Goal: Task Accomplishment & Management: Manage account settings

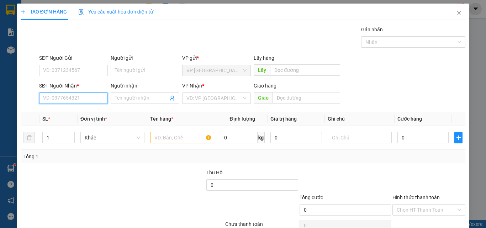
click at [75, 101] on input "SĐT Người Nhận *" at bounding box center [73, 98] width 69 height 11
click at [77, 99] on input "858" at bounding box center [73, 98] width 69 height 11
click at [88, 114] on div "0334203858 - [PERSON_NAME]" at bounding box center [78, 113] width 70 height 8
type input "0334203858"
type input "[PERSON_NAME]"
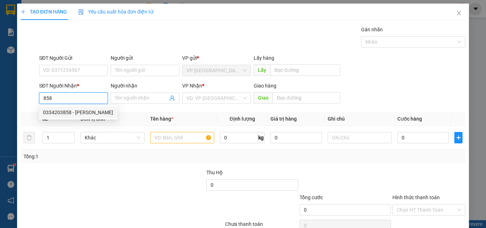
type input "KM 30"
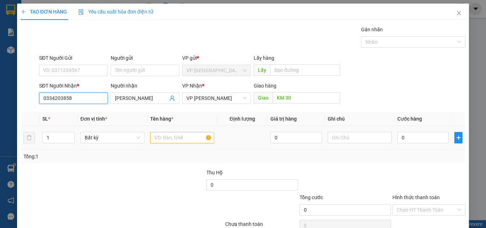
type input "0334203858"
click at [182, 135] on input "text" at bounding box center [182, 137] width 64 height 11
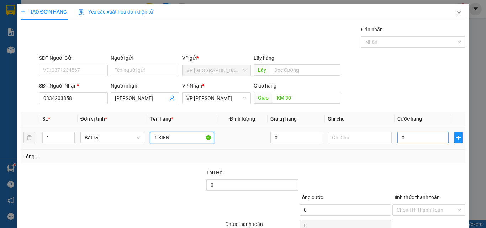
type input "1 KIEN"
click at [404, 139] on input "0" at bounding box center [423, 137] width 51 height 11
type input "4"
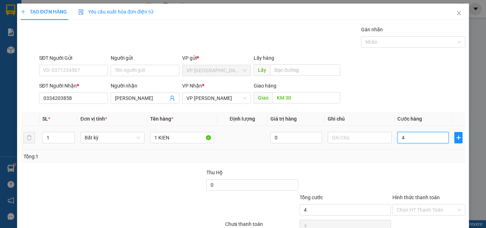
type input "40"
type input "400"
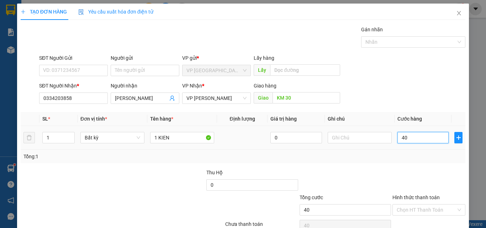
type input "400"
type input "4.000"
type input "40.000"
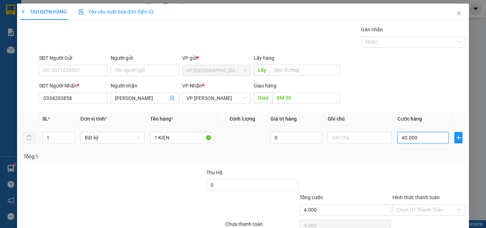
type input "40.000"
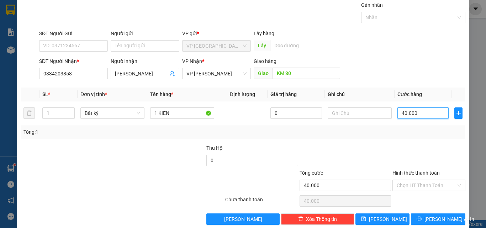
scroll to position [35, 0]
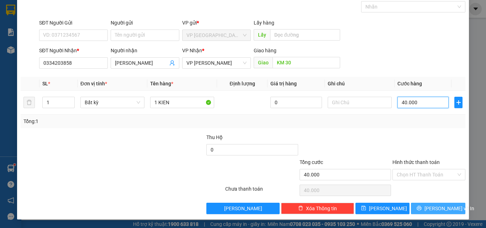
type input "40.000"
click at [421, 210] on icon "printer" at bounding box center [419, 208] width 5 height 5
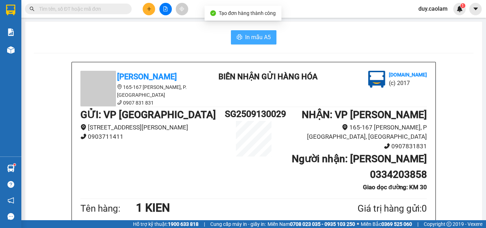
click at [245, 38] on span "In mẫu A5" at bounding box center [258, 37] width 26 height 9
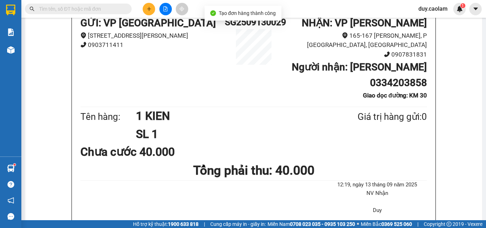
scroll to position [142, 0]
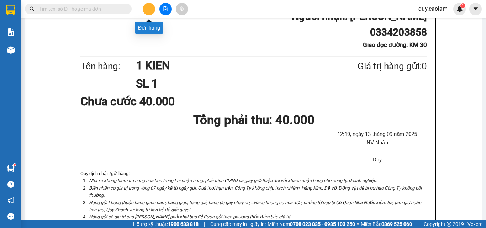
click at [148, 14] on button at bounding box center [149, 9] width 12 height 12
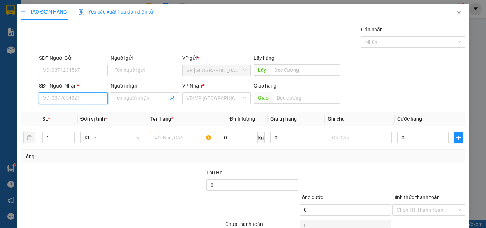
click at [66, 101] on input "SĐT Người Nhận *" at bounding box center [73, 98] width 69 height 11
click at [73, 96] on input "171" at bounding box center [73, 98] width 69 height 11
click at [82, 98] on input "171" at bounding box center [73, 98] width 69 height 11
click at [79, 113] on div "0913932171 - ANH LAP" at bounding box center [72, 113] width 59 height 8
type input "0913932171"
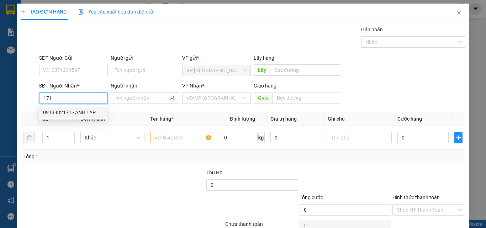
type input "ANH LAP"
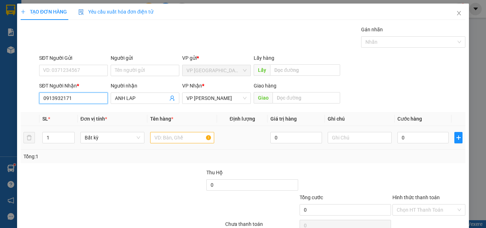
type input "0913932171"
click at [162, 138] on input "text" at bounding box center [182, 137] width 64 height 11
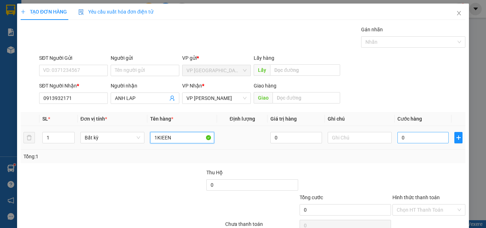
type input "1KIEEN"
click at [407, 138] on input "0" at bounding box center [423, 137] width 51 height 11
type input "4"
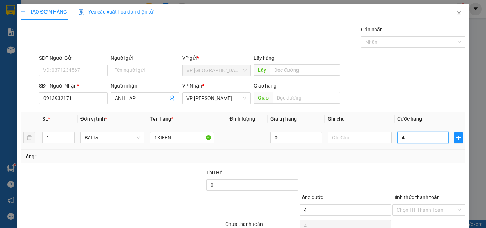
type input "40"
type input "400"
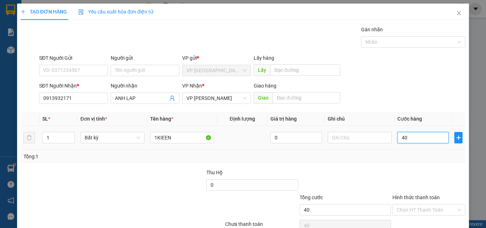
type input "400"
type input "40.000"
type input "400.000"
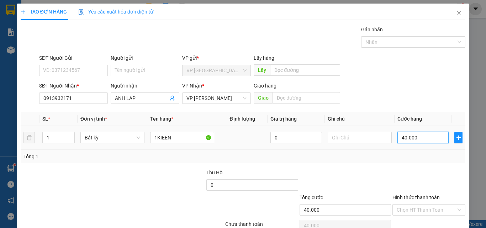
type input "400.000"
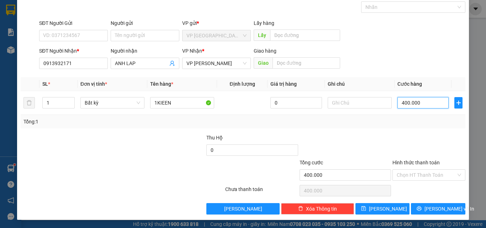
scroll to position [35, 0]
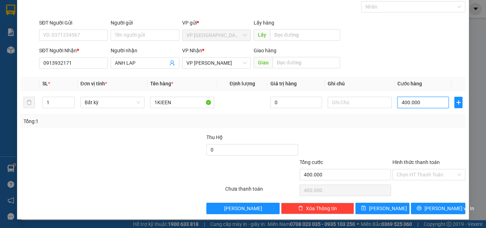
type input "40.000"
click at [430, 210] on span "[PERSON_NAME] và In" at bounding box center [450, 209] width 50 height 8
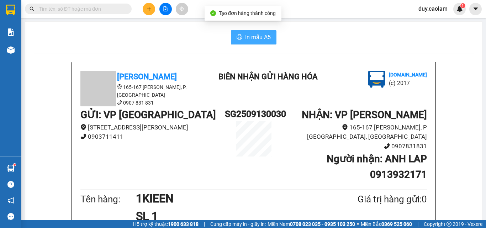
click at [254, 30] on button "In mẫu A5" at bounding box center [254, 37] width 46 height 14
click at [255, 33] on button "In mẫu A5" at bounding box center [254, 37] width 46 height 14
click at [149, 9] on icon "plus" at bounding box center [149, 9] width 4 height 0
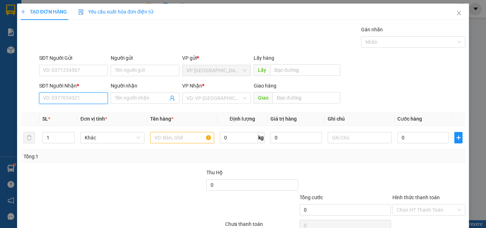
click at [68, 100] on input "SĐT Người Nhận *" at bounding box center [73, 98] width 69 height 11
click at [67, 100] on input "291" at bounding box center [73, 98] width 69 height 11
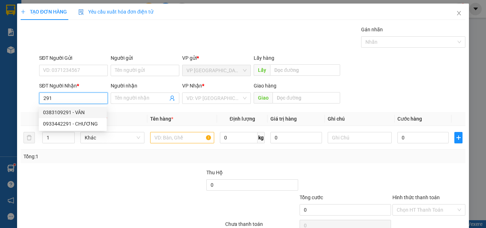
click at [82, 110] on div "0383109291 - VÂN" at bounding box center [72, 113] width 59 height 8
type input "0383109291"
type input "VÂN"
type input "KM 29"
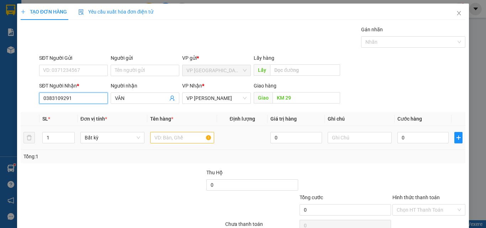
type input "0383109291"
click at [189, 138] on input "text" at bounding box center [182, 137] width 64 height 11
click at [189, 139] on input "text" at bounding box center [182, 137] width 64 height 11
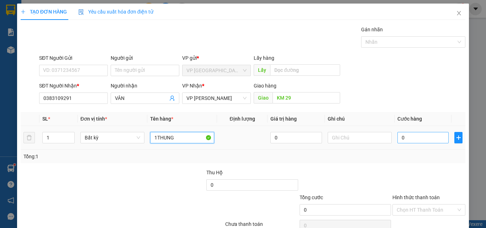
type input "1THUNG"
click at [414, 136] on input "0" at bounding box center [423, 137] width 51 height 11
type input "4"
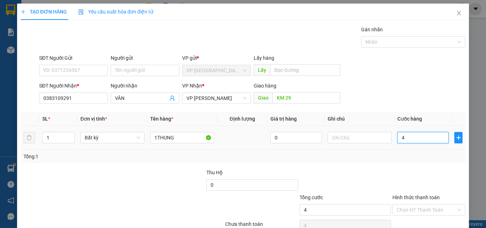
type input "40"
type input "400"
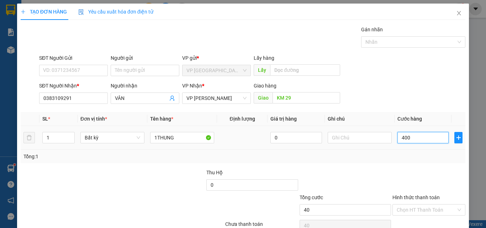
type input "400"
type input "4.000"
type input "40.000"
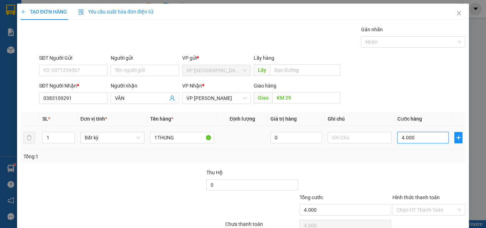
type input "40.000"
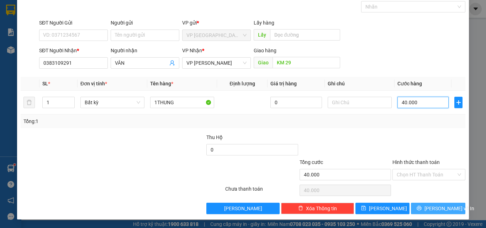
type input "40.000"
click at [426, 213] on button "[PERSON_NAME] và In" at bounding box center [438, 208] width 54 height 11
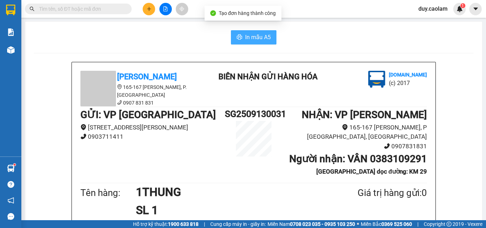
click at [254, 40] on span "In mẫu A5" at bounding box center [258, 37] width 26 height 9
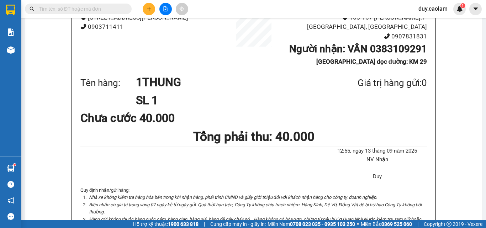
scroll to position [36, 0]
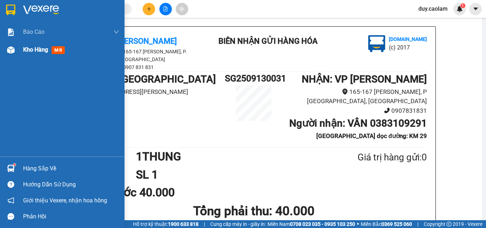
click at [21, 51] on div "Kho hàng mới" at bounding box center [62, 50] width 125 height 18
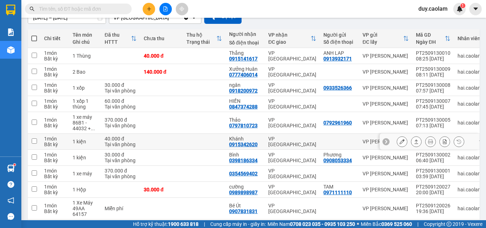
scroll to position [102, 0]
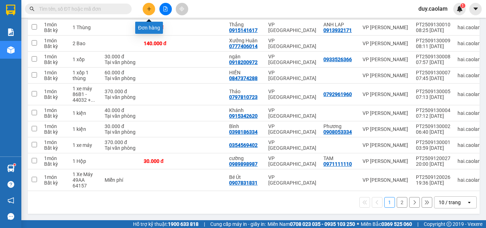
click at [147, 8] on icon "plus" at bounding box center [149, 8] width 5 height 5
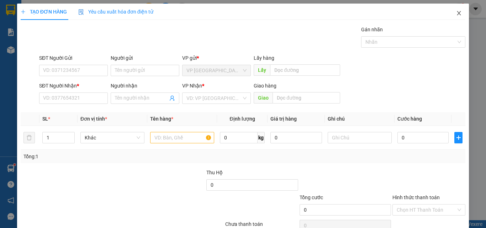
click at [455, 16] on span "Close" at bounding box center [459, 14] width 20 height 20
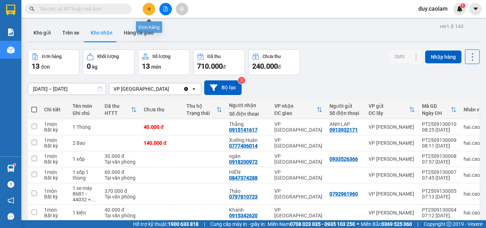
click at [146, 10] on button at bounding box center [149, 9] width 12 height 12
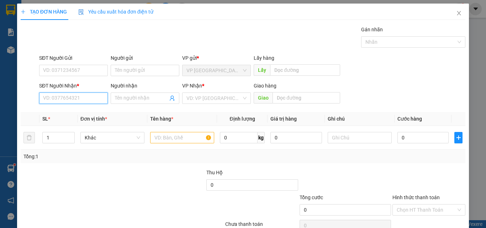
click at [85, 96] on input "SĐT Người Nhận *" at bounding box center [73, 98] width 69 height 11
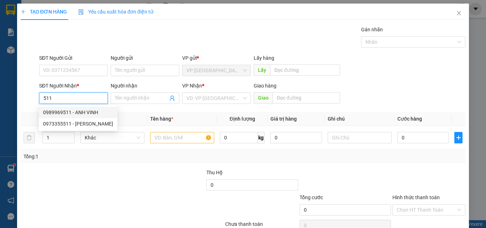
click at [85, 114] on div "0989969511 - ANH VINH" at bounding box center [78, 113] width 70 height 8
type input "0989969511"
type input "ANH VINH"
type input "KM 30"
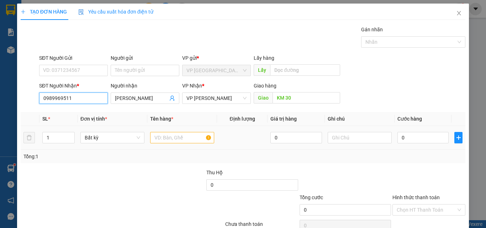
type input "0989969511"
click at [179, 138] on input "text" at bounding box center [182, 137] width 64 height 11
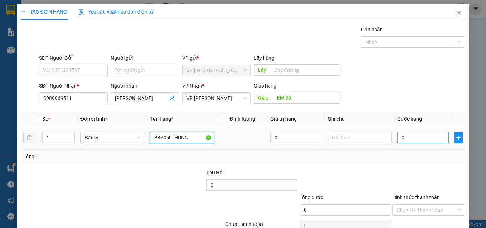
type input "3BA0 4 THUNG"
click at [416, 137] on input "0" at bounding box center [423, 137] width 51 height 11
click at [417, 138] on input "0" at bounding box center [423, 137] width 51 height 11
type input "02"
type input "2"
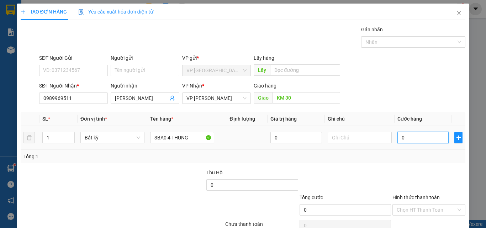
type input "2"
type input "025"
type input "25"
type input "0.250"
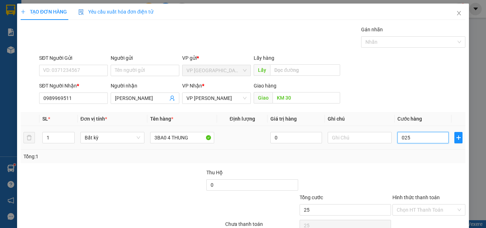
type input "250"
type input "02.500"
type input "2.500"
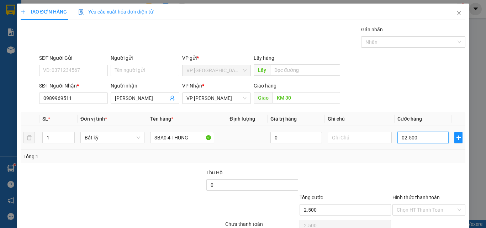
type input "025.000"
type input "25.000"
type input "0.250.000"
type input "250.000"
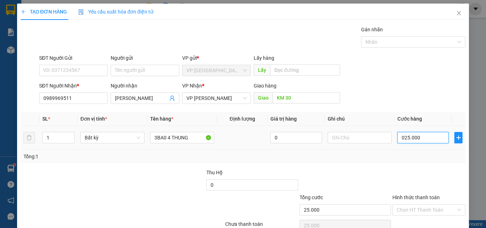
type input "250.000"
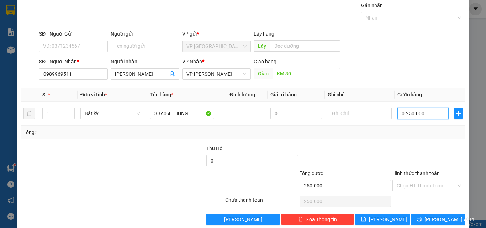
scroll to position [35, 0]
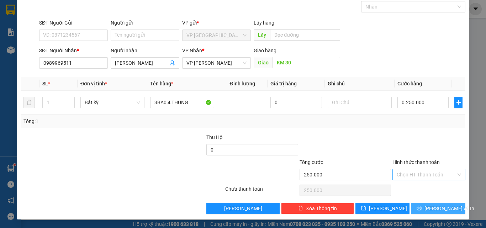
drag, startPoint x: 427, startPoint y: 208, endPoint x: 414, endPoint y: 170, distance: 40.2
click at [427, 207] on button "[PERSON_NAME] và In" at bounding box center [438, 208] width 54 height 11
type input "250.000"
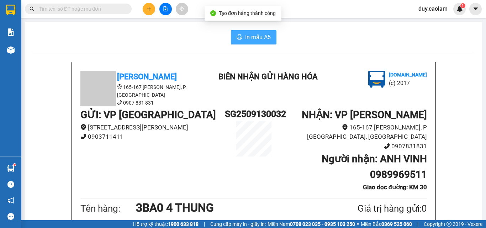
drag, startPoint x: 254, startPoint y: 40, endPoint x: 286, endPoint y: 63, distance: 38.7
click at [254, 40] on span "In mẫu A5" at bounding box center [258, 37] width 26 height 9
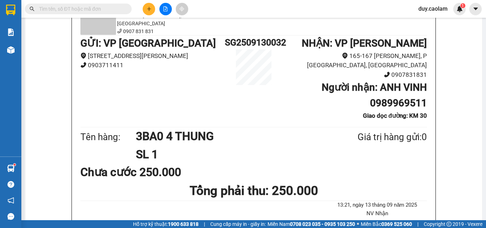
scroll to position [107, 0]
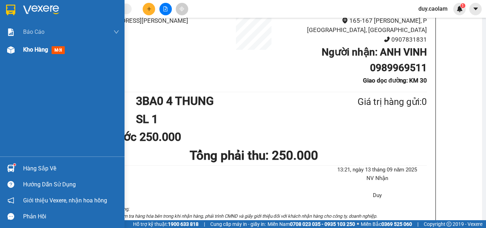
drag, startPoint x: 26, startPoint y: 58, endPoint x: 30, endPoint y: 57, distance: 4.8
click at [30, 57] on div "Kho hàng mới" at bounding box center [71, 50] width 96 height 18
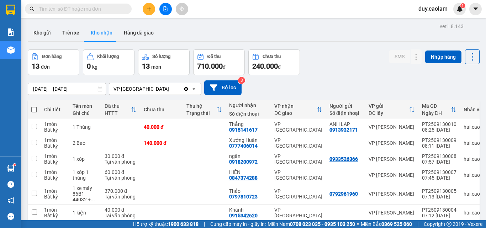
click at [102, 36] on button "Kho nhận" at bounding box center [101, 32] width 33 height 17
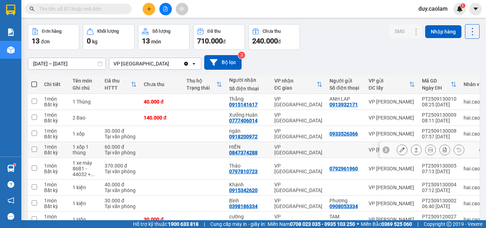
scroll to position [36, 0]
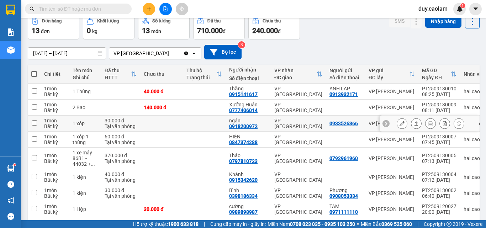
click at [400, 123] on icon at bounding box center [402, 123] width 5 height 5
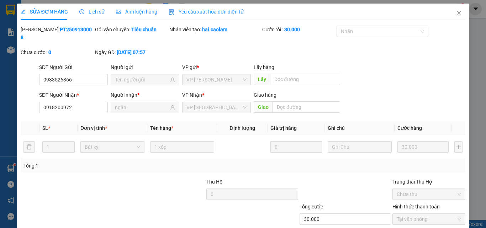
type input "0933526366"
type input "0918200972"
type input "ngân"
type input "30.000"
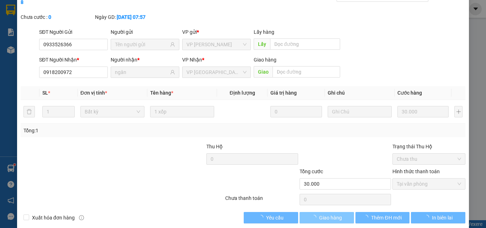
click at [322, 214] on span "Giao hàng" at bounding box center [330, 218] width 23 height 8
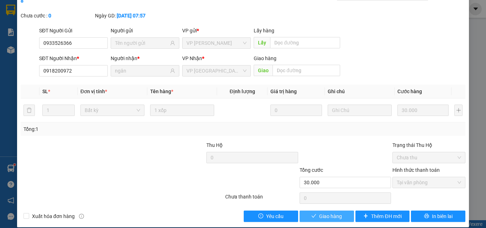
click at [324, 212] on span "Giao hàng" at bounding box center [330, 216] width 23 height 8
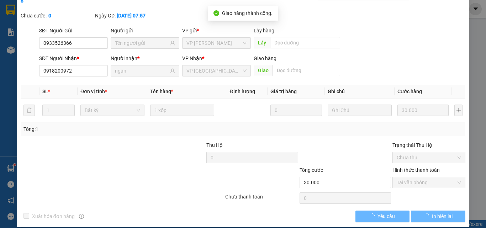
scroll to position [0, 0]
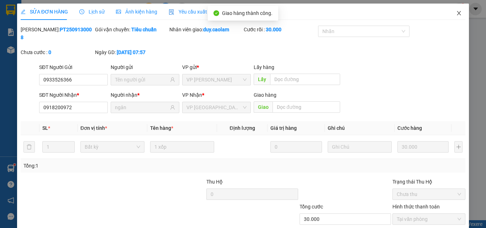
click at [456, 14] on icon "close" at bounding box center [459, 13] width 6 height 6
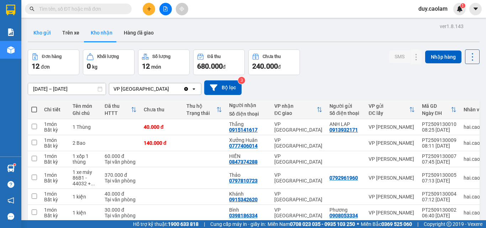
click at [47, 39] on button "Kho gửi" at bounding box center [42, 32] width 29 height 17
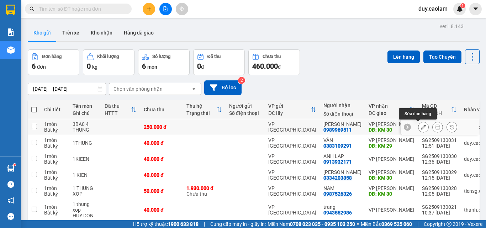
click at [421, 127] on icon at bounding box center [423, 127] width 5 height 5
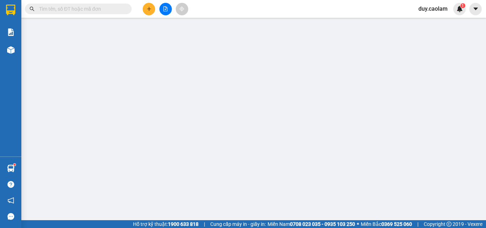
type input "0989969511"
type input "KM 30"
type input "250.000"
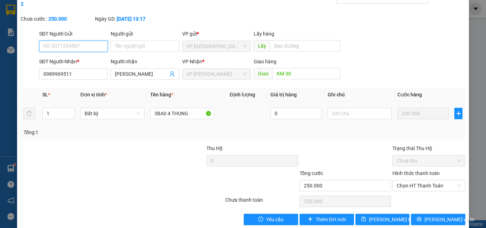
scroll to position [37, 0]
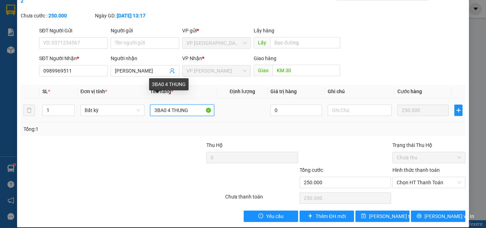
click at [153, 105] on input "3BA0 4 THUNG" at bounding box center [182, 110] width 64 height 11
click at [193, 105] on input "1XO SON 3BA0 4 THUNG" at bounding box center [182, 110] width 64 height 11
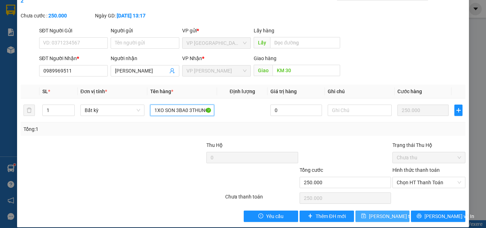
type input "1XO SON 3BA0 3THUNG"
click at [367, 211] on button "Lưu thay đổi" at bounding box center [383, 216] width 54 height 11
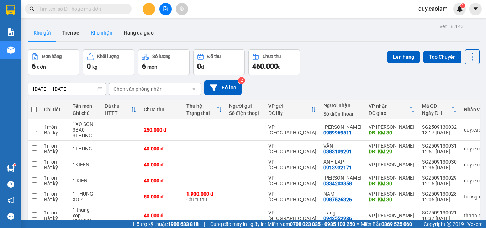
click at [109, 35] on button "Kho nhận" at bounding box center [101, 32] width 33 height 17
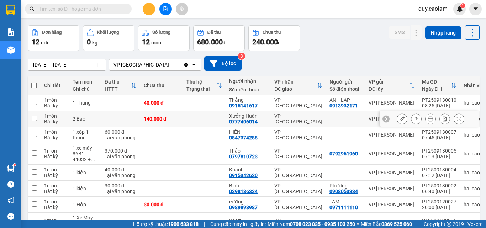
scroll to position [36, 0]
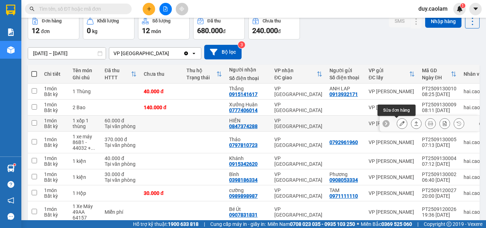
click at [400, 124] on button at bounding box center [402, 123] width 10 height 12
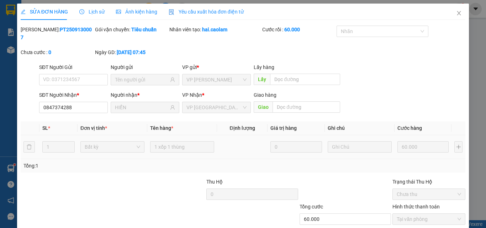
type input "0847374288"
type input "HIỀN"
type input "60.000"
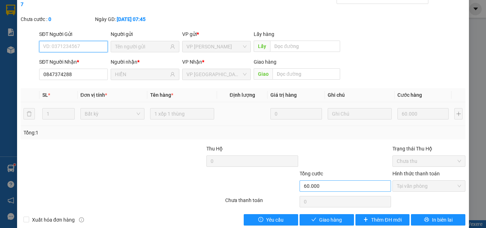
scroll to position [37, 0]
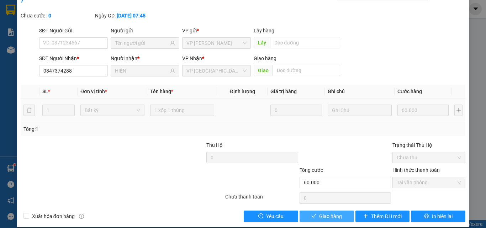
click at [331, 212] on span "Giao hàng" at bounding box center [330, 216] width 23 height 8
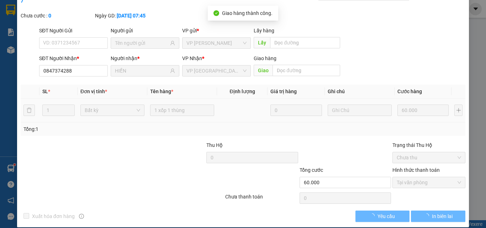
scroll to position [0, 0]
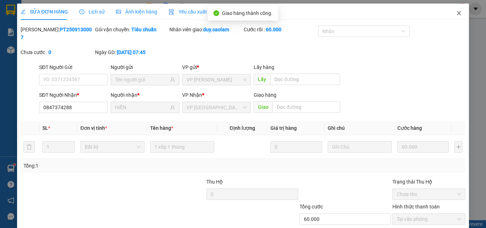
click at [456, 13] on icon "close" at bounding box center [459, 13] width 6 height 6
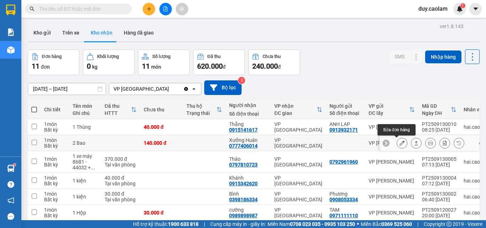
click at [400, 142] on icon at bounding box center [402, 143] width 5 height 5
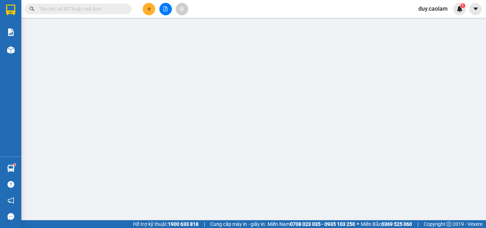
type input "0777406014"
type input "Xưởng Huân"
type input "140.000"
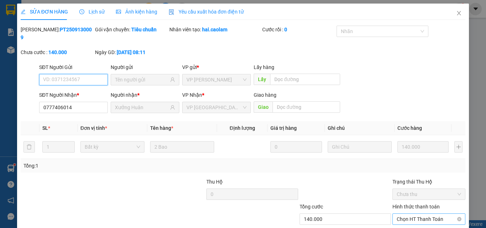
scroll to position [33, 0]
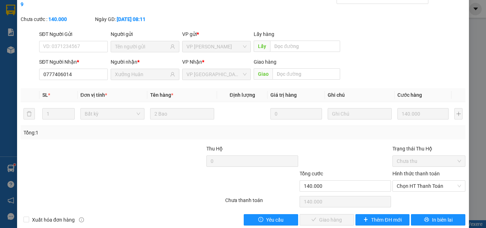
click at [420, 171] on label "Hình thức thanh toán" at bounding box center [416, 174] width 47 height 6
click at [420, 181] on input "Hình thức thanh toán" at bounding box center [426, 186] width 59 height 11
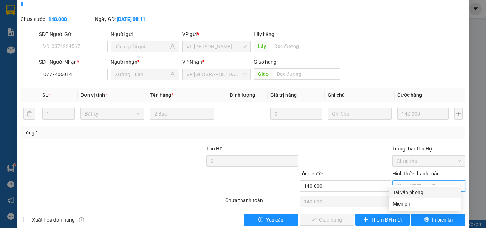
click at [410, 190] on div "Tại văn phòng" at bounding box center [425, 193] width 64 height 8
type input "0"
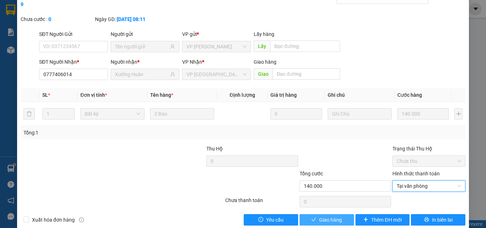
click at [324, 216] on span "Giao hàng" at bounding box center [330, 220] width 23 height 8
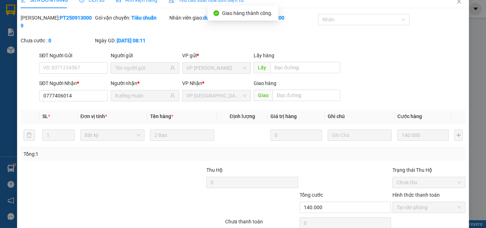
scroll to position [0, 0]
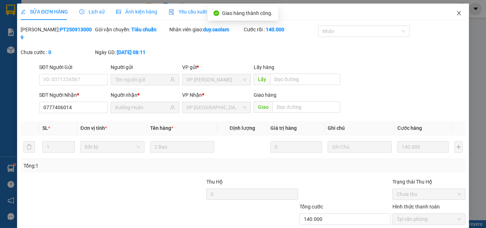
click at [456, 11] on icon "close" at bounding box center [459, 13] width 6 height 6
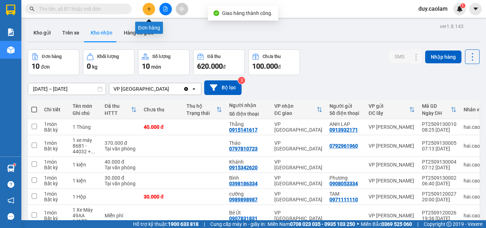
click at [147, 5] on button at bounding box center [149, 9] width 12 height 12
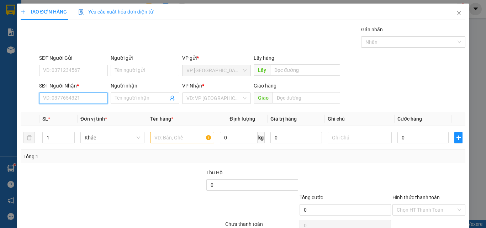
click at [93, 100] on input "SĐT Người Nhận *" at bounding box center [73, 98] width 69 height 11
drag, startPoint x: 90, startPoint y: 101, endPoint x: 86, endPoint y: 102, distance: 3.7
click at [90, 101] on input "614" at bounding box center [73, 98] width 69 height 11
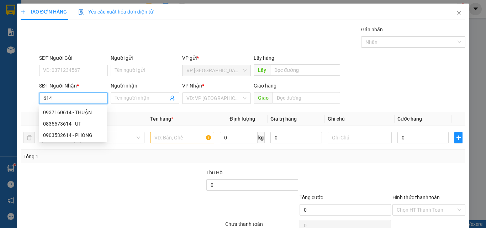
click at [83, 100] on input "614" at bounding box center [73, 98] width 69 height 11
click at [81, 114] on div "0937160614 - THUẬN" at bounding box center [72, 113] width 59 height 8
type input "0937160614"
type input "THUẬN"
type input "KM12"
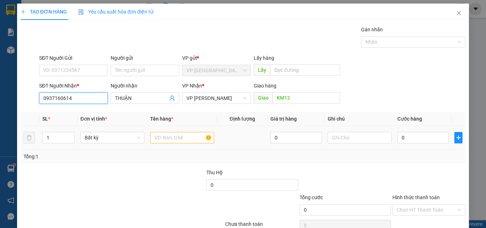
type input "0937160614"
click at [178, 139] on input "text" at bounding box center [182, 137] width 64 height 11
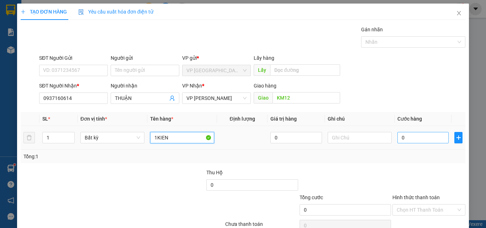
type input "1KIEN"
click at [416, 136] on input "0" at bounding box center [423, 137] width 51 height 11
type input "4"
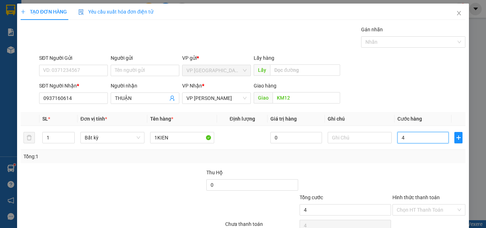
type input "48"
type input "4"
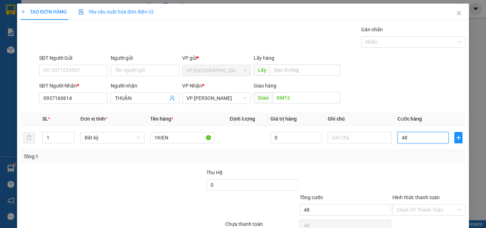
type input "4"
type input "0"
type input "08"
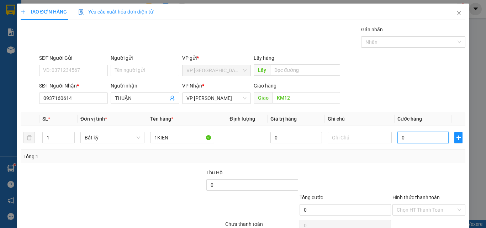
type input "8"
type input "080"
type input "80"
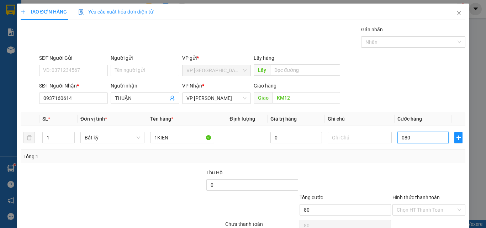
type input "0.800"
type input "800"
type input "08.000"
type input "8.000"
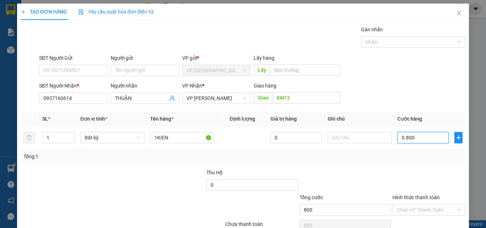
type input "8.000"
type input "080.000"
type input "80.000"
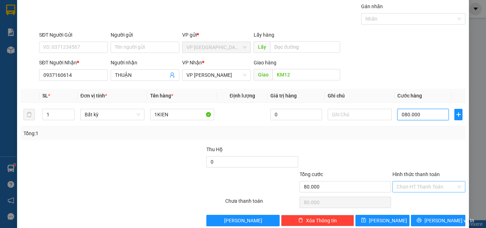
scroll to position [35, 0]
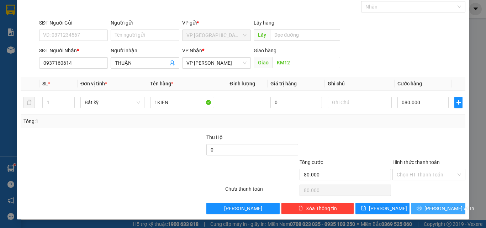
type input "80.000"
click at [422, 209] on icon "printer" at bounding box center [419, 208] width 5 height 5
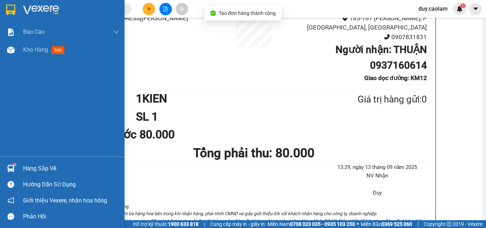
scroll to position [107, 0]
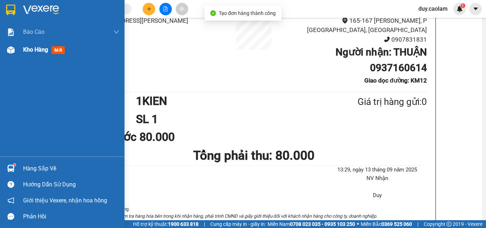
click at [16, 56] on div at bounding box center [11, 50] width 12 height 12
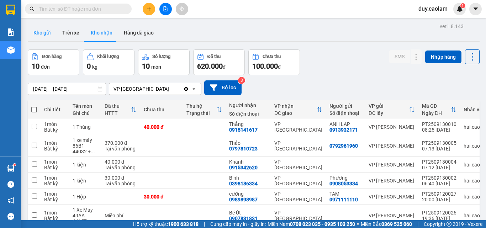
click at [47, 33] on button "Kho gửi" at bounding box center [42, 32] width 29 height 17
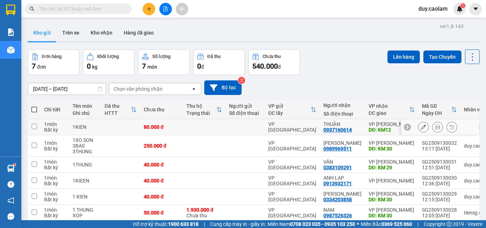
click at [421, 128] on icon at bounding box center [423, 127] width 5 height 5
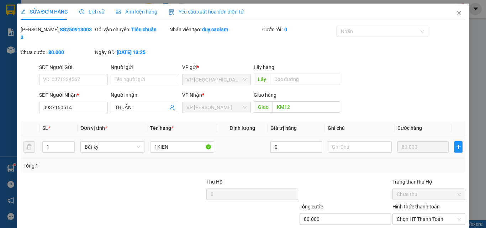
type input "0937160614"
type input "KM12"
type input "80.000"
click at [154, 141] on input "1KIEN" at bounding box center [182, 146] width 64 height 11
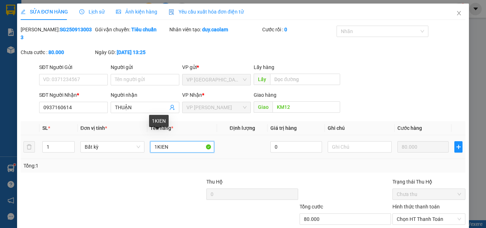
click at [155, 141] on input "1KIEN" at bounding box center [182, 146] width 64 height 11
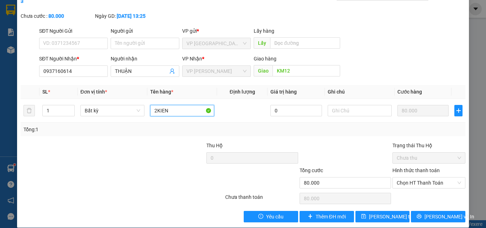
scroll to position [37, 0]
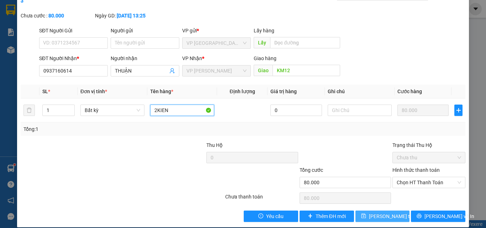
type input "2KIEN"
click at [393, 212] on span "Lưu thay đổi" at bounding box center [397, 216] width 57 height 8
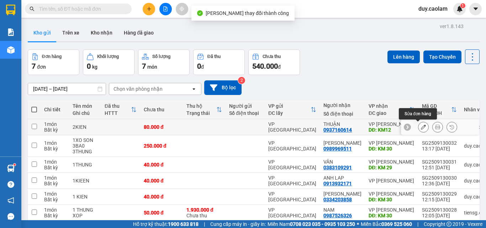
click at [421, 126] on icon at bounding box center [423, 127] width 5 height 5
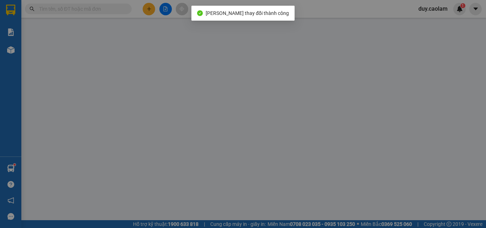
type input "0937160614"
type input "KM12"
type input "80.000"
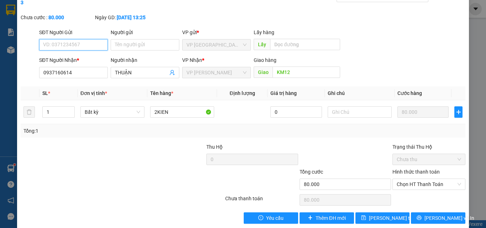
scroll to position [37, 0]
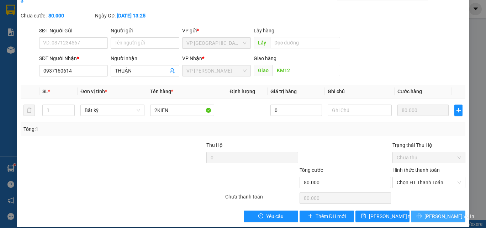
click at [422, 214] on icon "printer" at bounding box center [419, 216] width 5 height 5
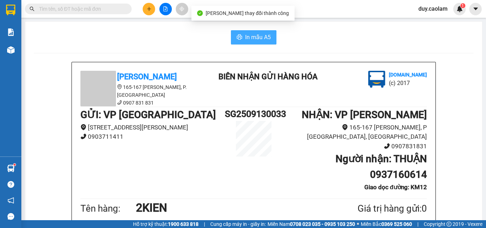
drag, startPoint x: 246, startPoint y: 37, endPoint x: 261, endPoint y: 51, distance: 20.2
click at [247, 37] on span "In mẫu A5" at bounding box center [258, 37] width 26 height 9
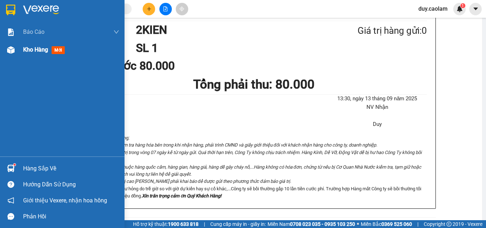
click at [18, 47] on div "Kho hàng mới" at bounding box center [62, 50] width 125 height 18
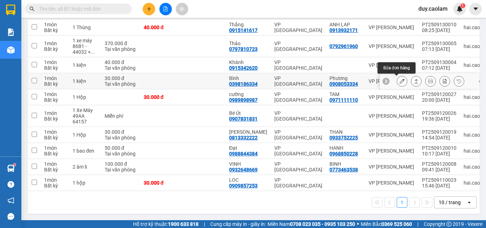
click at [400, 84] on icon at bounding box center [402, 81] width 5 height 5
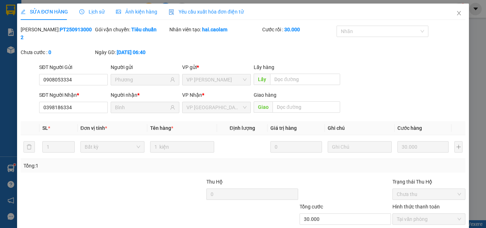
type input "0908053334"
type input "Phương"
type input "0398186334"
type input "Bình"
type input "30.000"
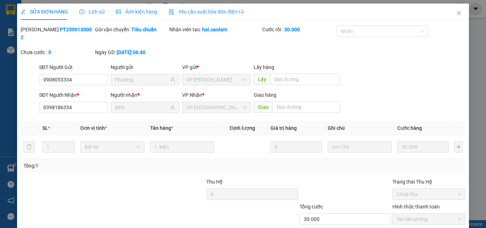
click at [457, 14] on icon "close" at bounding box center [459, 13] width 4 height 4
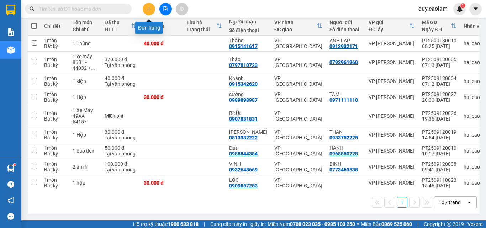
click at [152, 10] on button at bounding box center [149, 9] width 12 height 12
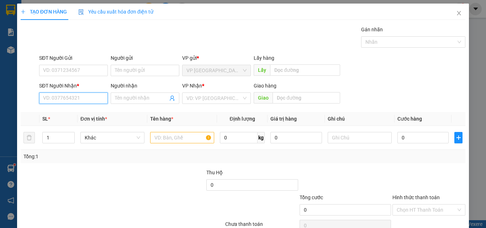
click at [68, 99] on input "SĐT Người Nhận *" at bounding box center [73, 98] width 69 height 11
type input "0"
click at [75, 100] on input "SĐT Người Nhận *" at bounding box center [73, 98] width 69 height 11
click at [179, 142] on input "text" at bounding box center [182, 137] width 64 height 11
type input "1 HOP"
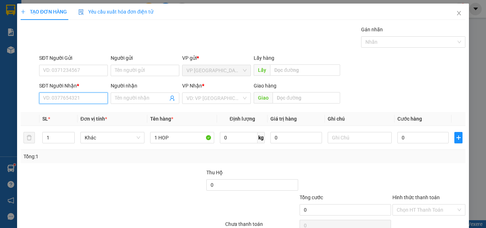
click at [89, 99] on input "SĐT Người Nhận *" at bounding box center [73, 98] width 69 height 11
click at [70, 102] on input "SĐT Người Nhận *" at bounding box center [73, 98] width 69 height 11
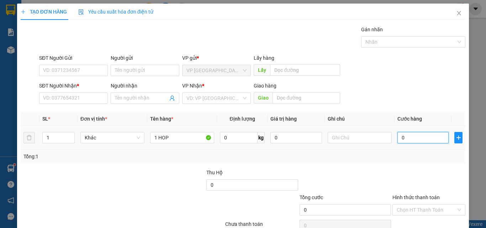
click at [412, 137] on input "0" at bounding box center [423, 137] width 51 height 11
type input "3"
type input "30"
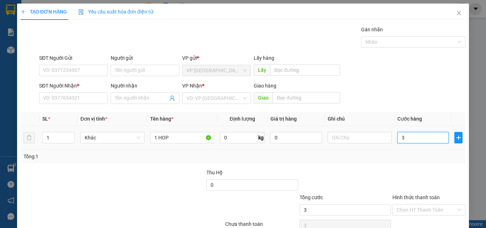
type input "30"
type input "300"
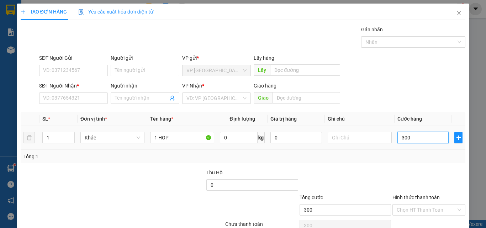
type input "3.000"
type input "30.000"
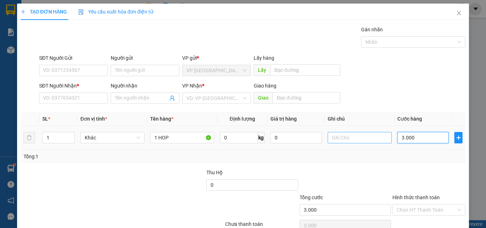
type input "30.000"
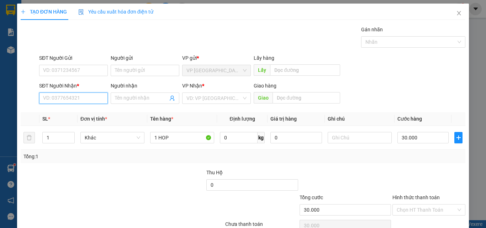
click at [71, 99] on input "SĐT Người Nhận *" at bounding box center [73, 98] width 69 height 11
click at [65, 100] on input "SĐT Người Nhận *" at bounding box center [73, 98] width 69 height 11
click at [142, 100] on input "Người nhận" at bounding box center [141, 98] width 53 height 8
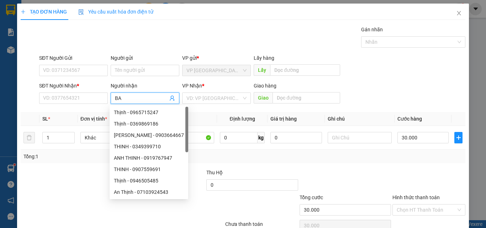
type input "B"
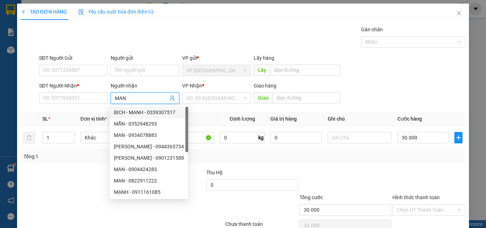
click at [135, 98] on input "MAN" at bounding box center [141, 98] width 53 height 8
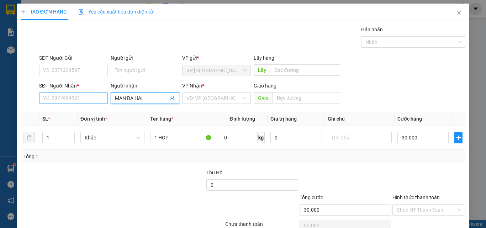
type input "MAN BA HAI"
click at [72, 100] on input "SĐT Người Nhận *" at bounding box center [73, 98] width 69 height 11
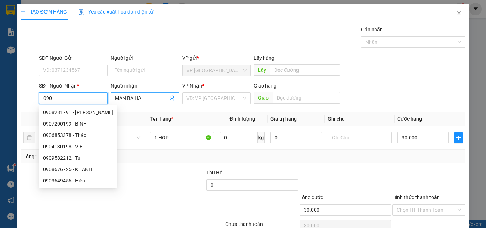
type input "090"
click at [126, 97] on input "MAN BA HAI" at bounding box center [141, 98] width 53 height 8
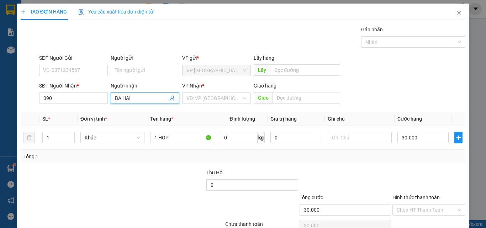
drag, startPoint x: 133, startPoint y: 96, endPoint x: 138, endPoint y: 96, distance: 5.0
click at [133, 96] on input "BA HAI" at bounding box center [141, 98] width 53 height 8
click at [152, 95] on input "BA HAI" at bounding box center [141, 98] width 53 height 8
click at [156, 97] on input "BA HAI" at bounding box center [141, 98] width 53 height 8
click at [148, 98] on input "BA HAI" at bounding box center [141, 98] width 53 height 8
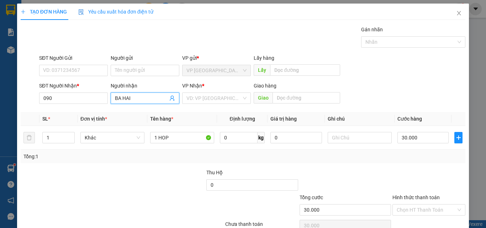
drag, startPoint x: 133, startPoint y: 97, endPoint x: 110, endPoint y: 95, distance: 22.5
click at [132, 97] on input "BA HAI" at bounding box center [141, 98] width 53 height 8
click at [111, 97] on span "BA HAI" at bounding box center [145, 98] width 69 height 11
click at [114, 94] on span "BA HAI" at bounding box center [145, 98] width 69 height 11
click at [112, 98] on span "BA HAI" at bounding box center [145, 98] width 69 height 11
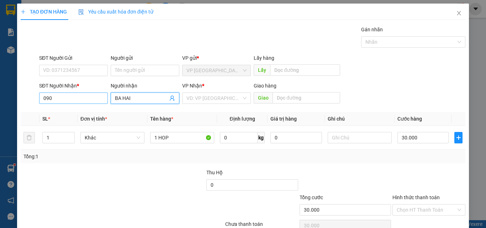
type input "BA HAI"
click at [58, 100] on input "090" at bounding box center [73, 98] width 69 height 11
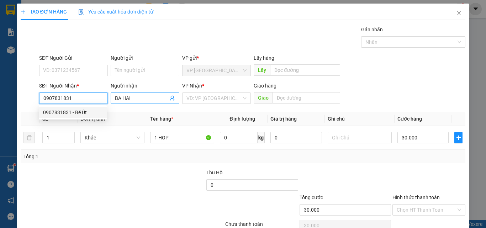
type input "0907831831"
click at [114, 95] on span "BA HAI" at bounding box center [145, 98] width 69 height 11
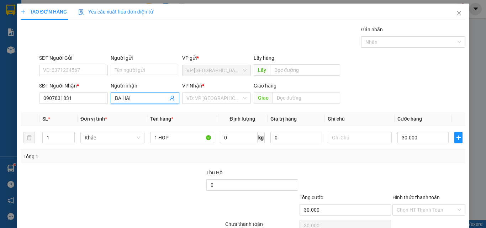
click at [113, 97] on span "BA HAI" at bounding box center [145, 98] width 69 height 11
click at [114, 98] on span "BA HAI" at bounding box center [145, 98] width 69 height 11
click at [115, 98] on input "BA HAI" at bounding box center [141, 98] width 53 height 8
type input "MAN BA HAI"
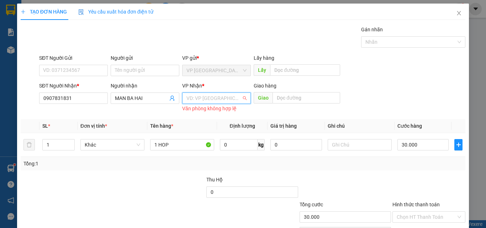
click at [214, 99] on input "search" at bounding box center [213, 98] width 55 height 11
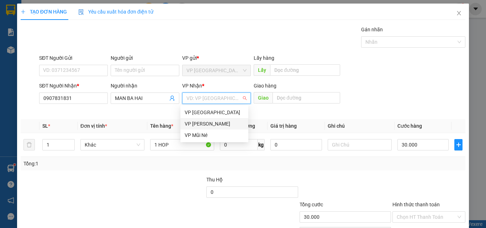
click at [213, 125] on div "VP [PERSON_NAME]" at bounding box center [214, 124] width 59 height 8
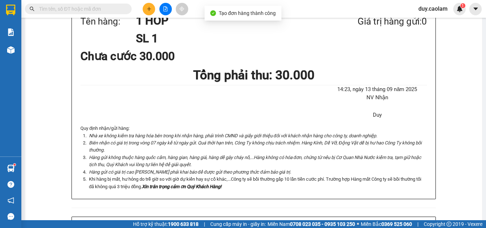
click at [148, 10] on icon "plus" at bounding box center [149, 8] width 5 height 5
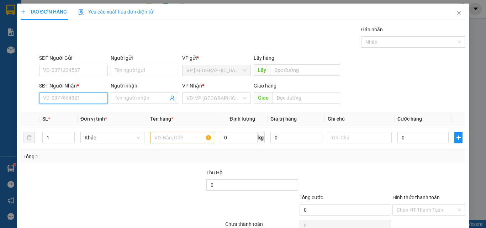
click at [85, 94] on input "SĐT Người Nhận *" at bounding box center [73, 98] width 69 height 11
click at [83, 98] on input "SĐT Người Nhận *" at bounding box center [73, 98] width 69 height 11
click at [76, 109] on div "0349854841 - SON" at bounding box center [72, 113] width 59 height 8
type input "0349854841"
type input "SON"
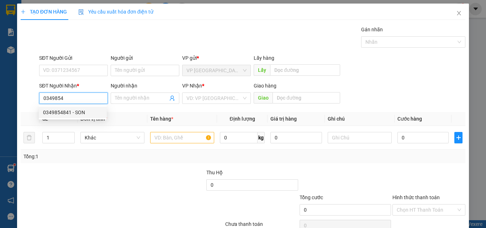
type input "KM 27"
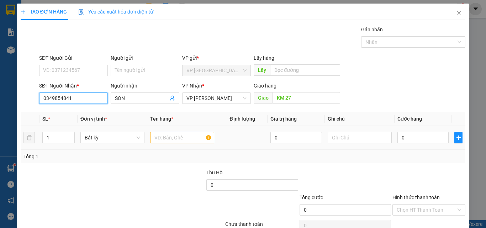
type input "0349854841"
click at [164, 140] on input "text" at bounding box center [182, 137] width 64 height 11
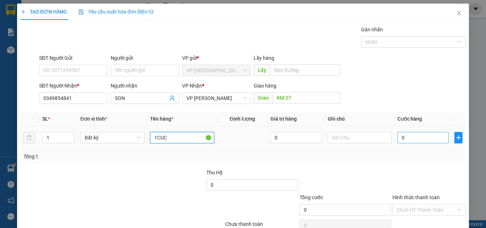
type input "1CUC"
click at [404, 133] on input "0" at bounding box center [423, 137] width 51 height 11
type input "5"
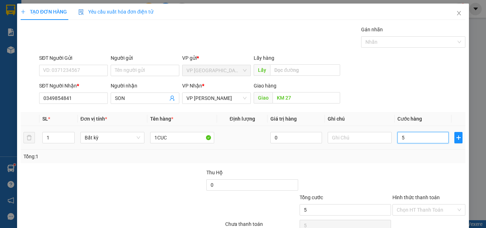
type input "59"
type input "590"
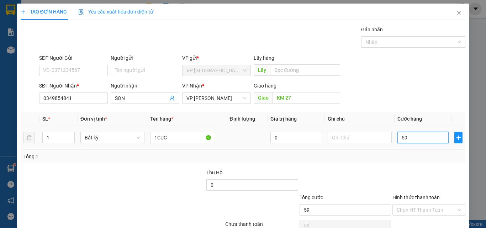
type input "590"
type input "5.900"
type input "59.000"
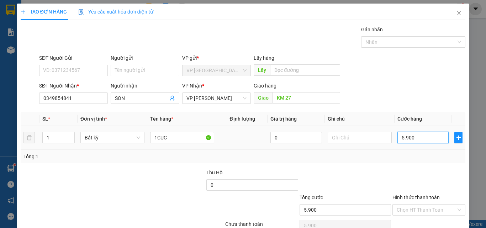
type input "59.000"
type input "5.900"
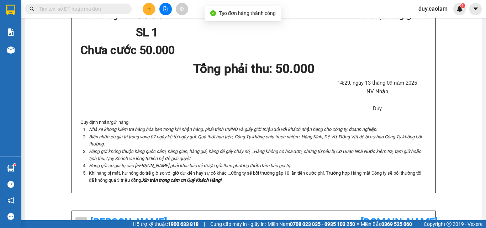
click at [152, 9] on button at bounding box center [149, 9] width 12 height 12
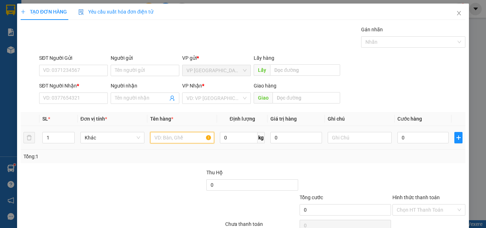
click at [168, 136] on input "text" at bounding box center [182, 137] width 64 height 11
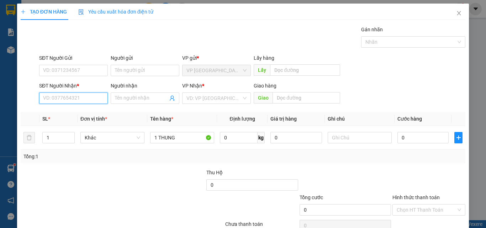
click at [81, 98] on input "SĐT Người Nhận *" at bounding box center [73, 98] width 69 height 11
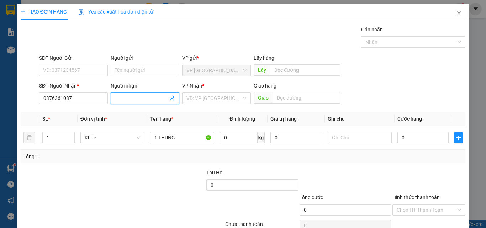
drag, startPoint x: 146, startPoint y: 98, endPoint x: 138, endPoint y: 103, distance: 9.0
click at [144, 98] on input "Người nhận" at bounding box center [141, 98] width 53 height 8
click at [138, 103] on span at bounding box center [145, 98] width 69 height 11
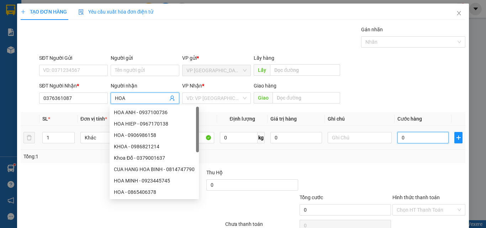
click at [410, 138] on input "0" at bounding box center [423, 137] width 51 height 11
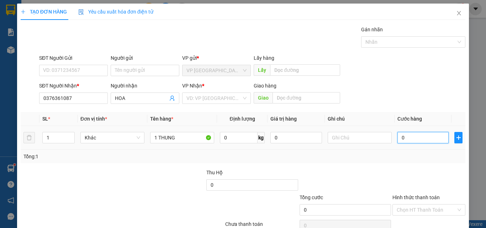
click at [416, 139] on input "0" at bounding box center [423, 137] width 51 height 11
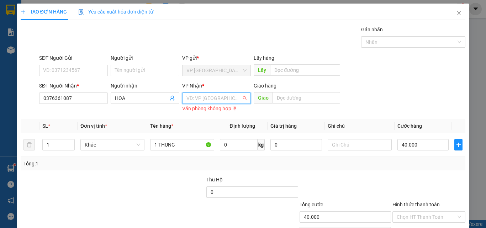
click at [222, 94] on input "search" at bounding box center [213, 98] width 55 height 11
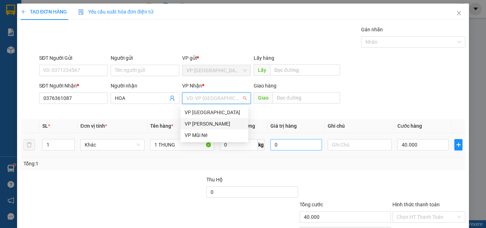
drag, startPoint x: 216, startPoint y: 127, endPoint x: 318, endPoint y: 146, distance: 103.2
click at [216, 127] on div "VP [PERSON_NAME]" at bounding box center [214, 124] width 59 height 8
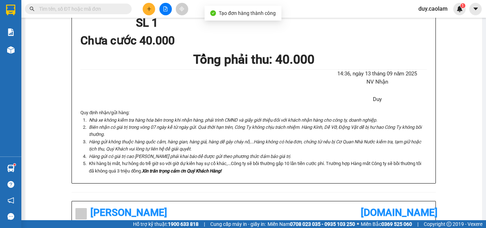
drag, startPoint x: 239, startPoint y: 37, endPoint x: 243, endPoint y: 38, distance: 4.6
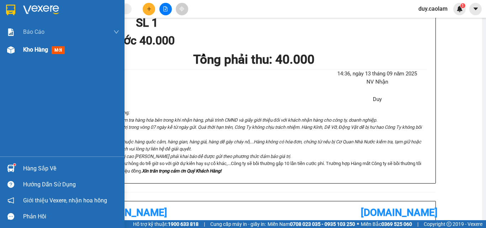
click at [14, 53] on img at bounding box center [10, 49] width 7 height 7
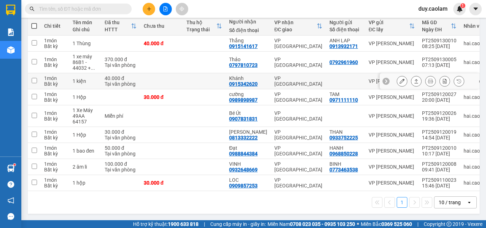
click at [400, 84] on icon at bounding box center [402, 81] width 5 height 5
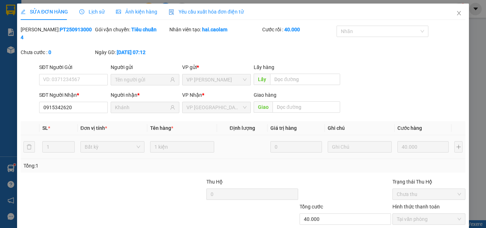
drag, startPoint x: 456, startPoint y: 16, endPoint x: 429, endPoint y: 16, distance: 26.7
click at [456, 15] on span "Close" at bounding box center [459, 14] width 20 height 20
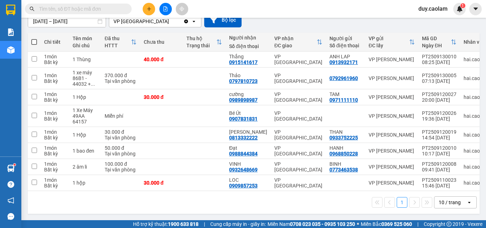
drag, startPoint x: 43, startPoint y: 32, endPoint x: 49, endPoint y: 30, distance: 6.1
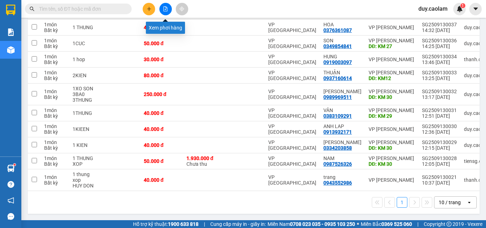
click at [165, 9] on icon "file-add" at bounding box center [165, 8] width 5 height 5
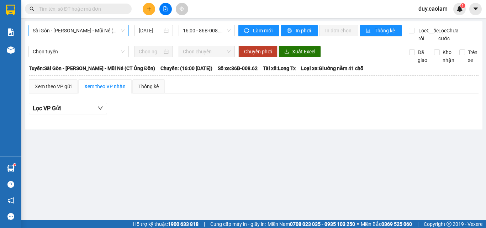
click at [94, 30] on span "Sài Gòn - Phan Thiết - Mũi Né (CT Ông Đồn)" at bounding box center [79, 30] width 92 height 11
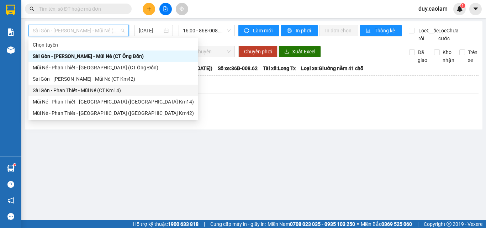
click at [77, 90] on div "Sài Gòn - Phan Thiết - Mũi Né (CT Km14)" at bounding box center [113, 90] width 161 height 8
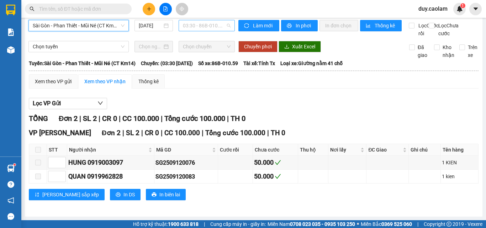
click at [204, 31] on span "03:30 - 86B-010.59" at bounding box center [207, 25] width 48 height 11
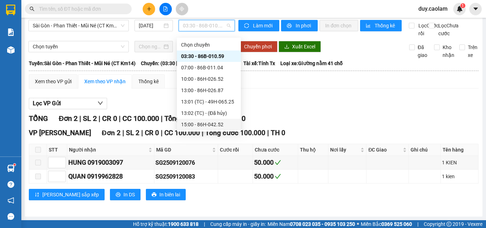
click at [193, 121] on div "15:00 - 86H-042.52" at bounding box center [209, 125] width 56 height 8
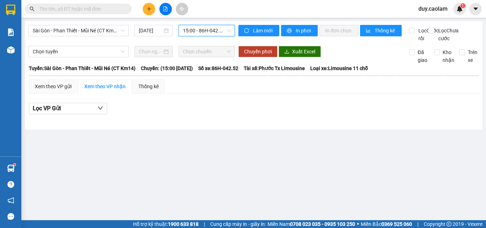
click at [199, 30] on span "15:00 - 86H-042.52" at bounding box center [207, 30] width 48 height 11
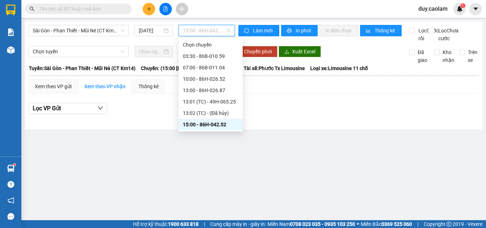
click at [203, 132] on div "15:01 (TC) - 86H-028.92" at bounding box center [211, 136] width 56 height 8
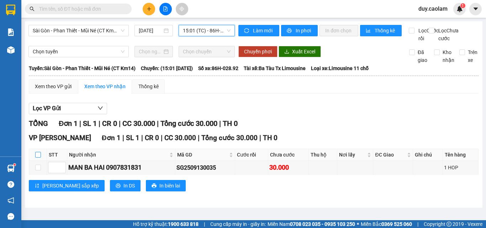
click at [38, 158] on input "checkbox" at bounding box center [38, 155] width 6 height 6
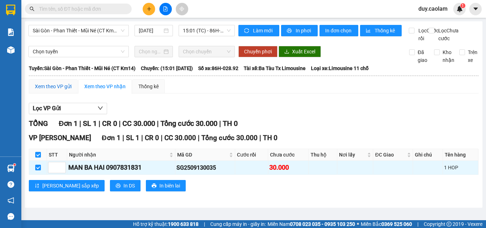
click at [63, 90] on div "Xem theo VP gửi" at bounding box center [53, 87] width 37 height 8
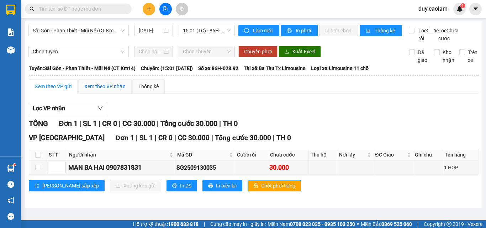
click at [105, 90] on div "Xem theo VP nhận" at bounding box center [104, 87] width 41 height 8
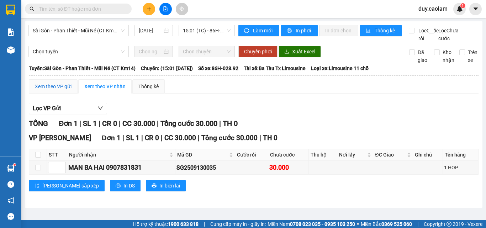
click at [58, 90] on div "Xem theo VP gửi" at bounding box center [53, 87] width 37 height 8
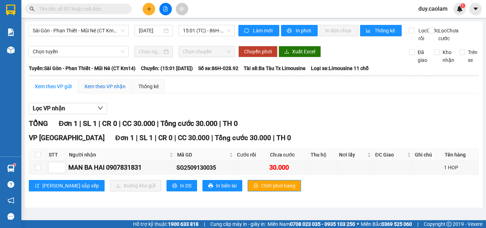
click at [102, 90] on div "Xem theo VP nhận" at bounding box center [104, 87] width 41 height 8
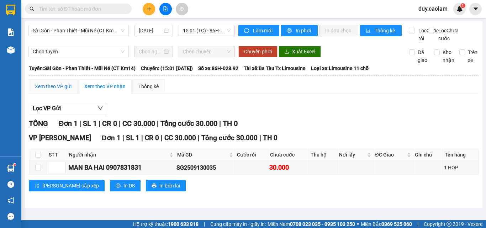
click at [55, 90] on div "Xem theo VP gửi" at bounding box center [53, 87] width 37 height 8
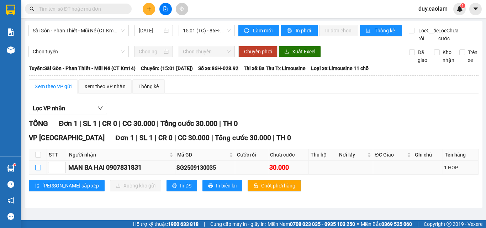
click at [38, 170] on input "checkbox" at bounding box center [38, 168] width 6 height 6
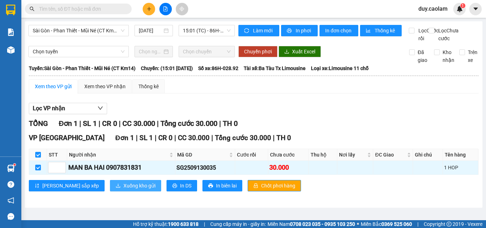
click at [123, 190] on span "Xuống kho gửi" at bounding box center [139, 186] width 32 height 8
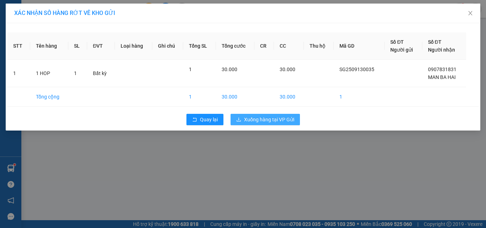
click at [279, 123] on span "Xuống hàng tại VP Gửi" at bounding box center [269, 120] width 50 height 8
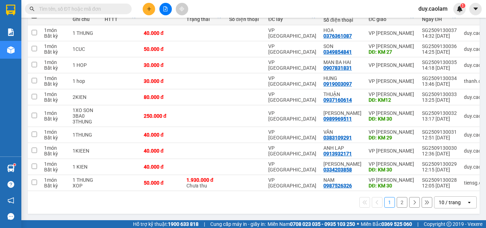
click at [397, 204] on button "2" at bounding box center [402, 202] width 11 height 11
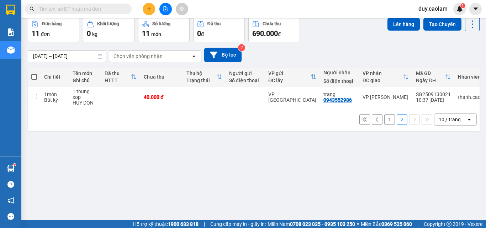
click at [384, 120] on button "1" at bounding box center [389, 119] width 11 height 11
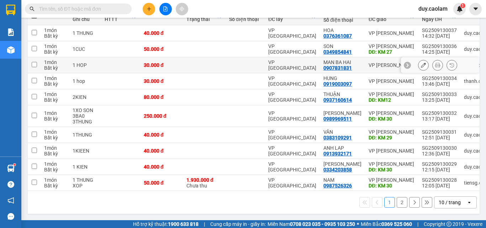
click at [421, 68] on icon at bounding box center [423, 65] width 5 height 5
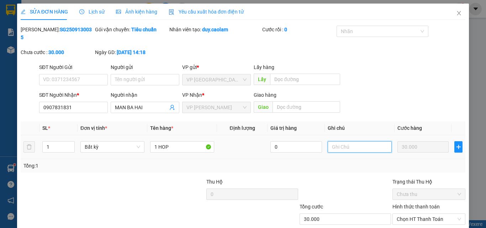
click at [339, 141] on input "text" at bounding box center [360, 146] width 64 height 11
click at [375, 215] on div "SỬA ĐƠN HÀNG Lịch sử Ảnh kiện hàng Yêu cầu xuất hóa đơn điện tử Total Paid Fee …" at bounding box center [243, 134] width 452 height 261
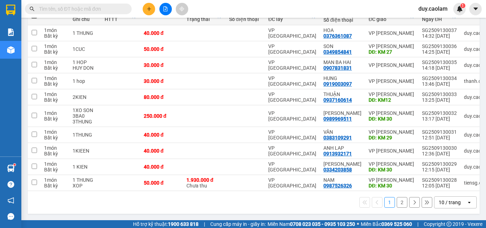
click at [148, 8] on icon "plus" at bounding box center [149, 8] width 5 height 5
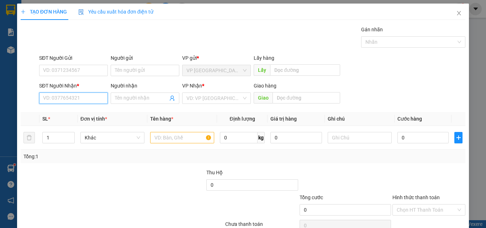
click at [78, 99] on input "SĐT Người Nhận *" at bounding box center [73, 98] width 69 height 11
click at [58, 96] on input "073" at bounding box center [73, 98] width 69 height 11
click at [87, 98] on input "878" at bounding box center [73, 98] width 69 height 11
click at [77, 112] on div "0973852878 - Đức Nhật" at bounding box center [72, 113] width 59 height 8
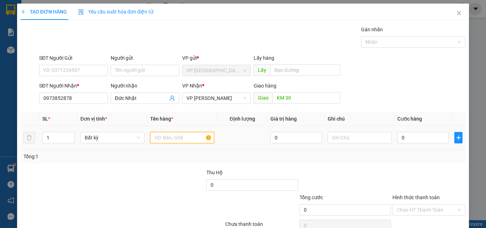
click at [164, 136] on input "text" at bounding box center [182, 137] width 64 height 11
click at [431, 140] on input "0" at bounding box center [423, 137] width 51 height 11
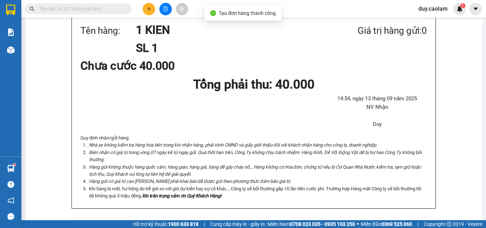
click at [147, 11] on icon "plus" at bounding box center [149, 8] width 5 height 5
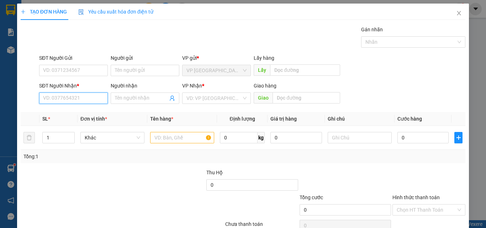
click at [59, 95] on input "SĐT Người Nhận *" at bounding box center [73, 98] width 69 height 11
drag, startPoint x: 59, startPoint y: 97, endPoint x: 80, endPoint y: 100, distance: 20.8
click at [61, 98] on input "411" at bounding box center [73, 98] width 69 height 11
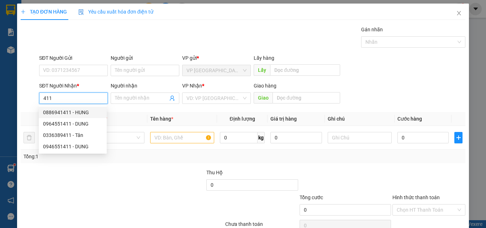
click at [42, 97] on input "411" at bounding box center [73, 98] width 69 height 11
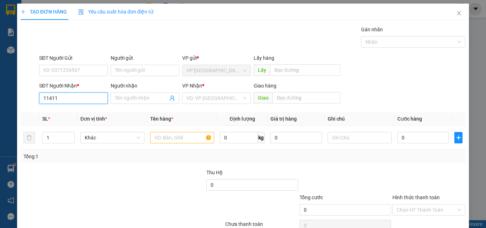
click at [42, 99] on input "11411" at bounding box center [73, 98] width 69 height 11
click at [150, 100] on input "Người nhận" at bounding box center [141, 98] width 53 height 8
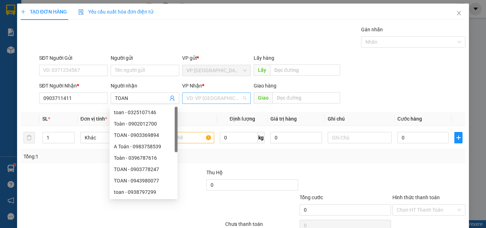
click at [217, 101] on input "search" at bounding box center [213, 98] width 55 height 11
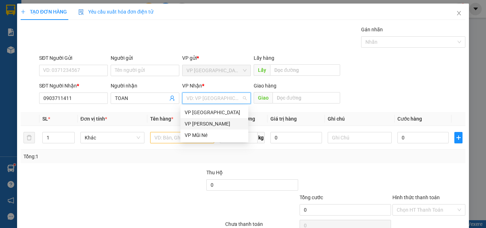
click at [211, 123] on div "VP [PERSON_NAME]" at bounding box center [214, 124] width 59 height 8
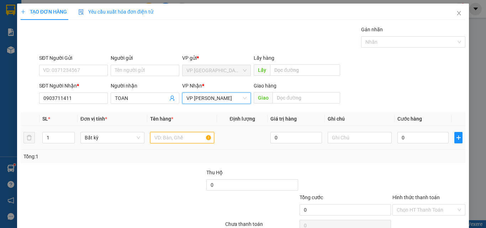
click at [181, 140] on input "text" at bounding box center [182, 137] width 64 height 11
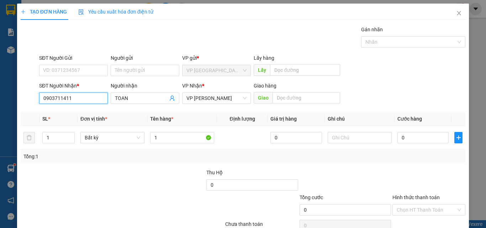
drag, startPoint x: 70, startPoint y: 99, endPoint x: 7, endPoint y: 100, distance: 63.4
click at [7, 100] on div "TẠO ĐƠN HÀNG Yêu cầu xuất hóa đơn điện tử Transit Pickup Surcharge Ids Transit …" at bounding box center [243, 114] width 486 height 228
click at [456, 12] on icon "close" at bounding box center [459, 13] width 6 height 6
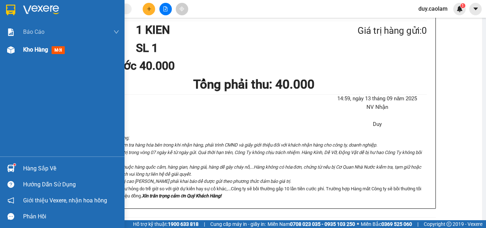
click at [16, 50] on div at bounding box center [11, 50] width 12 height 12
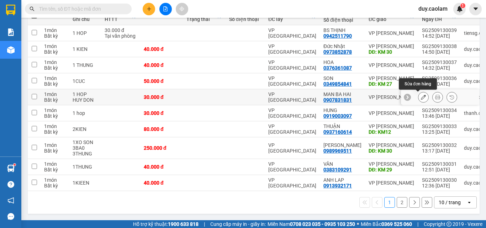
click at [421, 100] on icon at bounding box center [423, 97] width 5 height 5
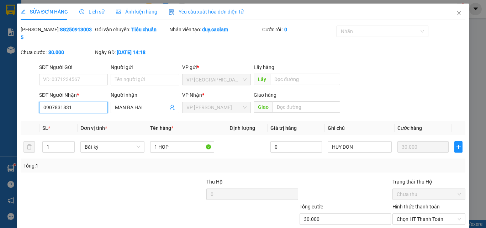
click at [83, 102] on input "0907831831" at bounding box center [73, 107] width 69 height 11
click at [77, 102] on input "SĐT Người Nhận *" at bounding box center [73, 107] width 69 height 11
paste input "0903711411"
click at [81, 102] on input "0903711411" at bounding box center [73, 107] width 69 height 11
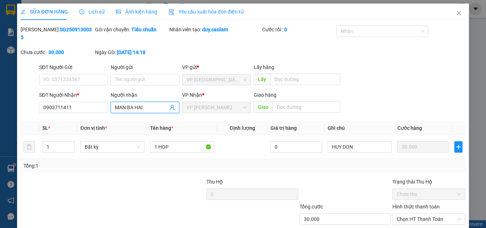
click at [148, 104] on input "MAN BA HAI" at bounding box center [141, 108] width 53 height 8
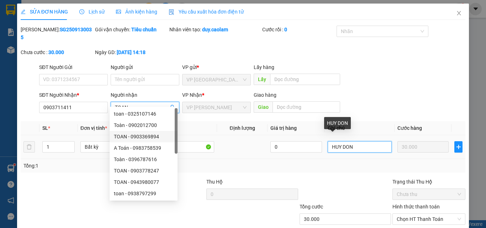
click at [355, 141] on input "HUY DON" at bounding box center [360, 146] width 64 height 11
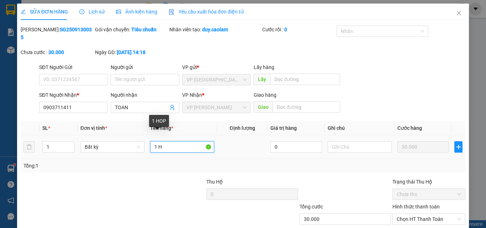
click at [175, 141] on input "1 H" at bounding box center [182, 146] width 64 height 11
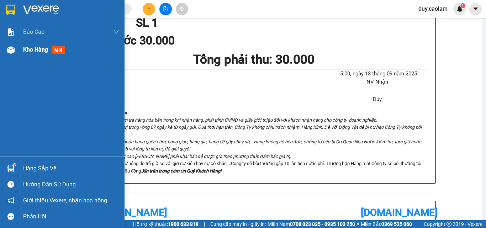
click at [18, 56] on div "Kho hàng mới" at bounding box center [62, 50] width 125 height 18
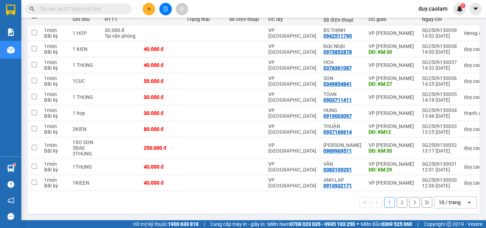
click at [145, 8] on button at bounding box center [149, 9] width 12 height 12
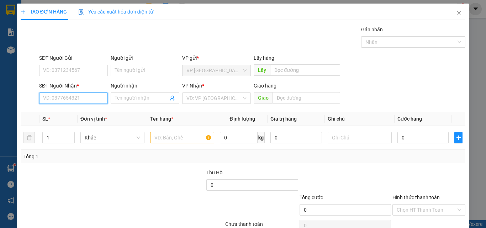
drag, startPoint x: 59, startPoint y: 99, endPoint x: 33, endPoint y: 63, distance: 44.4
click at [45, 84] on div "SĐT Người Nhận * VD: 0377654321" at bounding box center [73, 94] width 69 height 25
click at [64, 95] on input "722" at bounding box center [73, 98] width 69 height 11
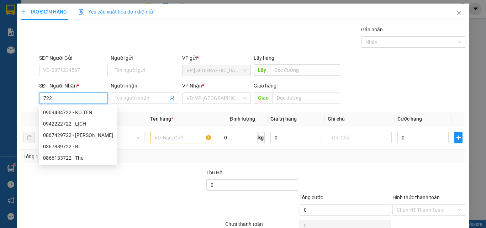
click at [75, 102] on input "722" at bounding box center [73, 98] width 69 height 11
click at [47, 99] on input "722" at bounding box center [73, 98] width 69 height 11
click at [48, 97] on input "2" at bounding box center [73, 98] width 69 height 11
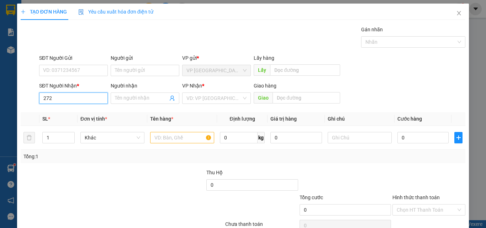
drag, startPoint x: 63, startPoint y: 96, endPoint x: 87, endPoint y: 98, distance: 24.3
click at [63, 96] on input "272" at bounding box center [73, 98] width 69 height 11
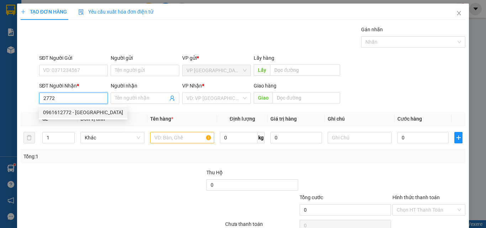
click at [70, 113] on div "0961612772 - ĐAN" at bounding box center [83, 113] width 80 height 8
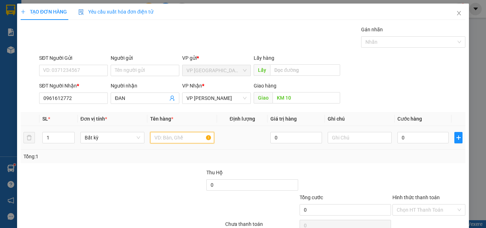
click at [198, 140] on input "text" at bounding box center [182, 137] width 64 height 11
click at [412, 139] on input "0" at bounding box center [423, 137] width 51 height 11
drag, startPoint x: 439, startPoint y: 207, endPoint x: 437, endPoint y: 198, distance: 9.5
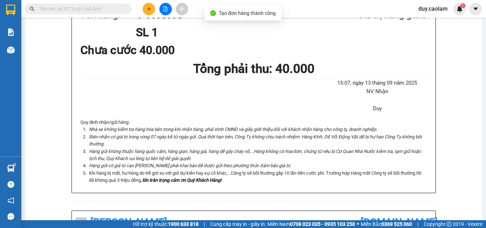
click at [147, 8] on icon "plus" at bounding box center [149, 8] width 5 height 5
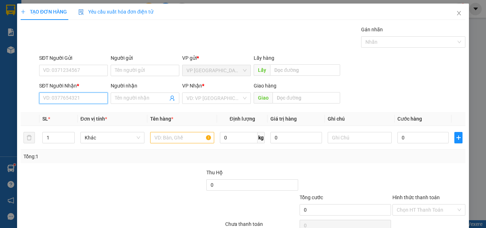
click at [63, 96] on input "SĐT Người Nhận *" at bounding box center [73, 98] width 69 height 11
click at [78, 114] on div "0937926484 - YẾN" at bounding box center [72, 113] width 59 height 8
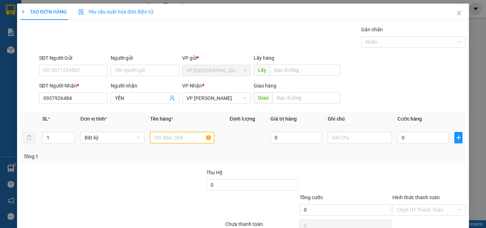
click at [183, 134] on input "text" at bounding box center [182, 137] width 64 height 11
click at [409, 137] on input "0" at bounding box center [423, 137] width 51 height 11
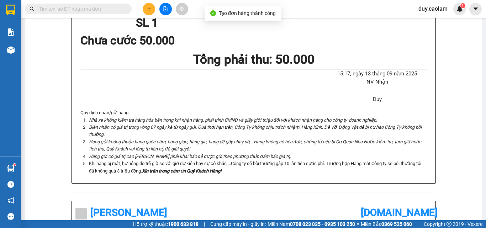
click at [148, 9] on icon "plus" at bounding box center [149, 8] width 5 height 5
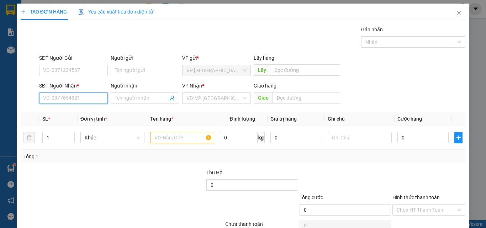
click at [91, 101] on input "SĐT Người Nhận *" at bounding box center [73, 98] width 69 height 11
click at [78, 102] on input "972" at bounding box center [73, 98] width 69 height 11
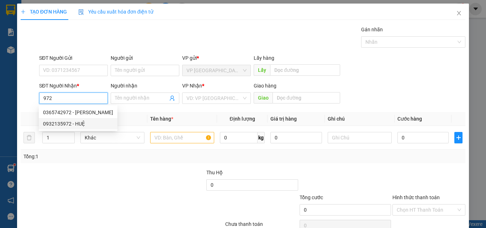
click at [74, 121] on div "0932135972 - HUỆ" at bounding box center [78, 124] width 70 height 8
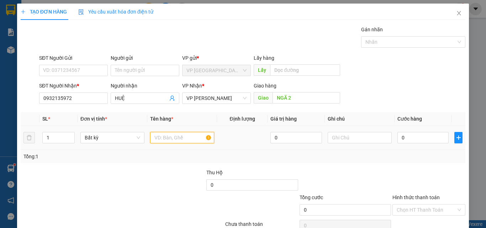
click at [161, 139] on input "text" at bounding box center [182, 137] width 64 height 11
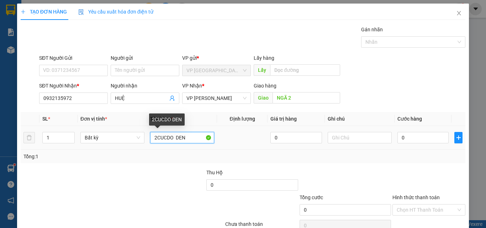
click at [165, 136] on input "2CUCDO DEN" at bounding box center [182, 137] width 64 height 11
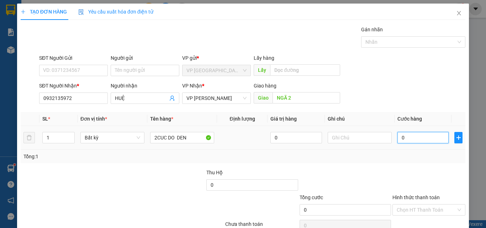
click at [426, 141] on input "0" at bounding box center [423, 137] width 51 height 11
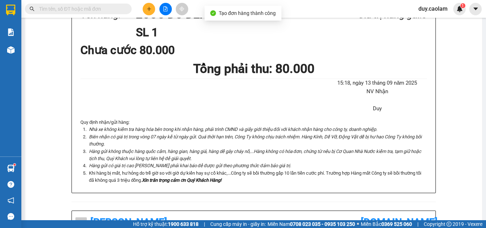
click at [151, 9] on icon "plus" at bounding box center [149, 8] width 5 height 5
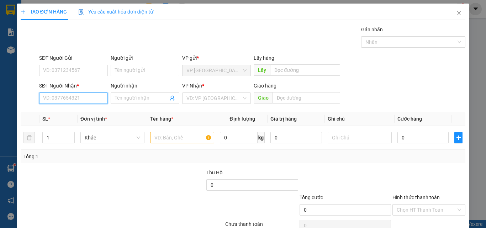
click at [70, 96] on input "SĐT Người Nhận *" at bounding box center [73, 98] width 69 height 11
click at [63, 97] on input "SĐT Người Nhận *" at bounding box center [73, 98] width 69 height 11
click at [69, 95] on input "SĐT Người Nhận *" at bounding box center [73, 98] width 69 height 11
click at [66, 98] on input "SĐT Người Nhận *" at bounding box center [73, 98] width 69 height 11
click at [73, 111] on div "0379946556 - NHÃ THANH" at bounding box center [73, 113] width 60 height 8
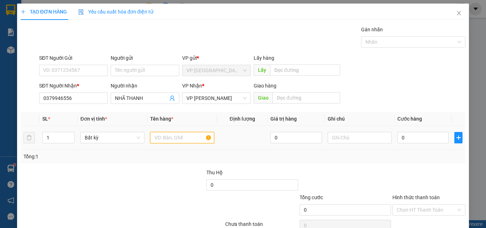
click at [171, 137] on input "text" at bounding box center [182, 137] width 64 height 11
click at [426, 140] on input "0" at bounding box center [423, 137] width 51 height 11
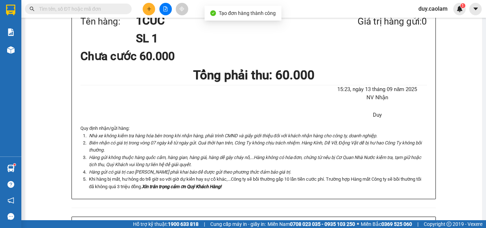
click at [150, 6] on icon "plus" at bounding box center [149, 8] width 5 height 5
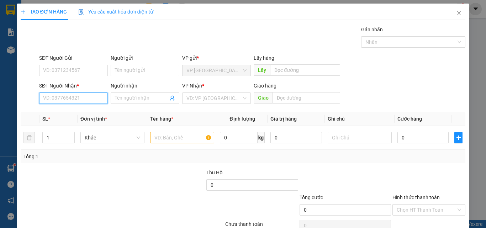
click at [77, 100] on input "SĐT Người Nhận *" at bounding box center [73, 98] width 69 height 11
click at [70, 101] on input "010" at bounding box center [73, 98] width 69 height 11
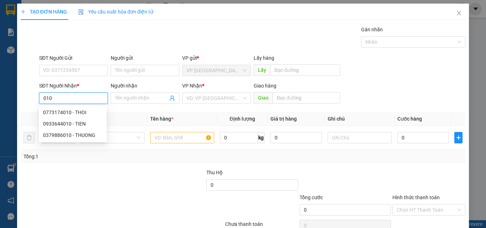
click at [74, 99] on input "010" at bounding box center [73, 98] width 69 height 11
click at [82, 110] on div "0773174010 - THOI" at bounding box center [72, 113] width 59 height 8
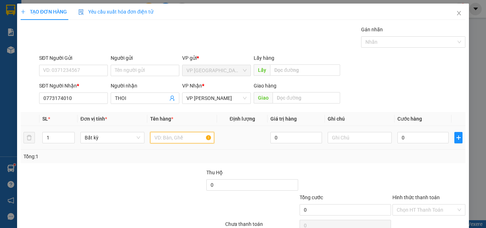
click at [186, 136] on input "text" at bounding box center [182, 137] width 64 height 11
click at [409, 140] on input "0" at bounding box center [423, 137] width 51 height 11
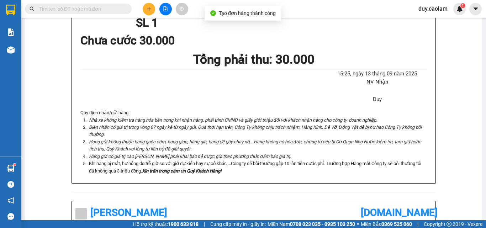
click at [145, 7] on button at bounding box center [149, 9] width 12 height 12
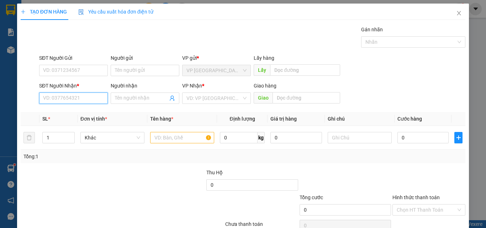
click at [84, 99] on input "SĐT Người Nhận *" at bounding box center [73, 98] width 69 height 11
click at [79, 95] on input "SĐT Người Nhận *" at bounding box center [73, 98] width 69 height 11
click at [77, 98] on input "075" at bounding box center [73, 98] width 69 height 11
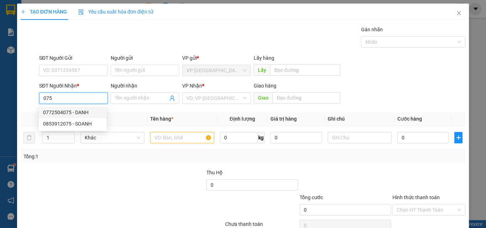
click at [82, 110] on div "0772504075 - DANH" at bounding box center [72, 113] width 59 height 8
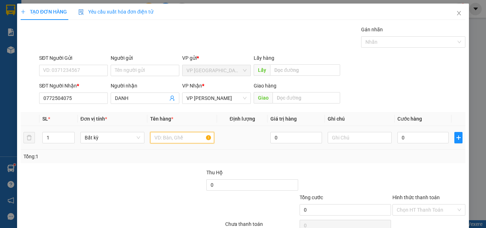
click at [171, 139] on input "text" at bounding box center [182, 137] width 64 height 11
click at [421, 139] on input "0" at bounding box center [423, 137] width 51 height 11
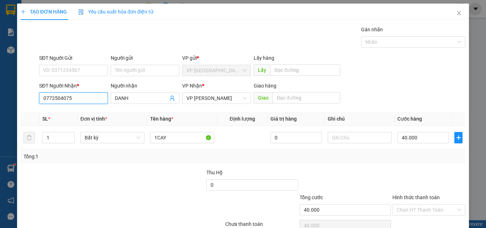
drag, startPoint x: 74, startPoint y: 99, endPoint x: 0, endPoint y: 81, distance: 75.7
click at [0, 81] on div "TẠO ĐƠN HÀNG Yêu cầu xuất hóa đơn điện tử Transit Pickup Surcharge Ids Transit …" at bounding box center [243, 114] width 486 height 228
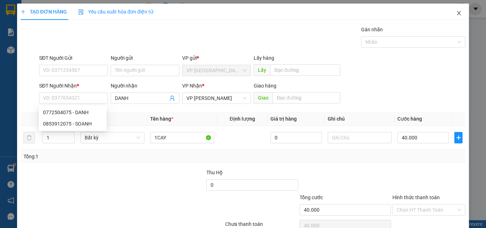
click at [456, 11] on icon "close" at bounding box center [459, 13] width 6 height 6
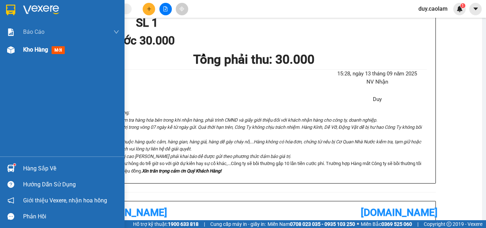
click at [31, 50] on span "Kho hàng" at bounding box center [35, 49] width 25 height 7
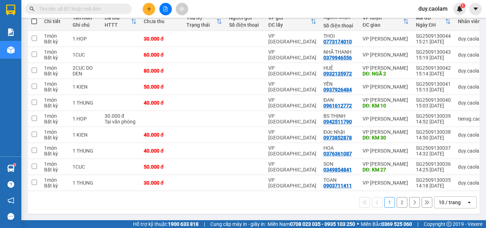
click at [397, 204] on button "2" at bounding box center [402, 202] width 11 height 11
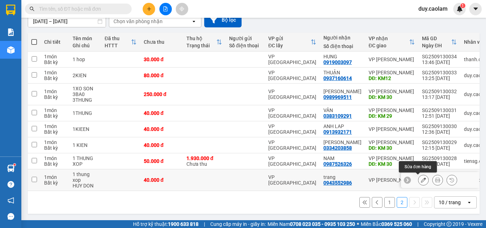
click at [421, 178] on icon at bounding box center [423, 180] width 5 height 5
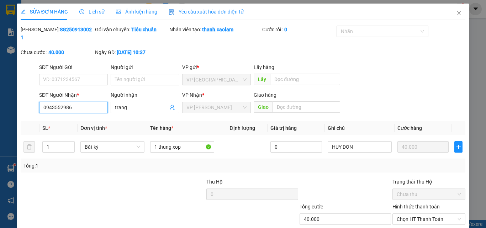
click at [73, 102] on input "0943552986" at bounding box center [73, 107] width 69 height 11
click at [73, 102] on input "SĐT Người Nhận *" at bounding box center [73, 107] width 69 height 11
paste input "0772504075"
click at [85, 115] on div "0772504075 - DANH" at bounding box center [72, 114] width 59 height 8
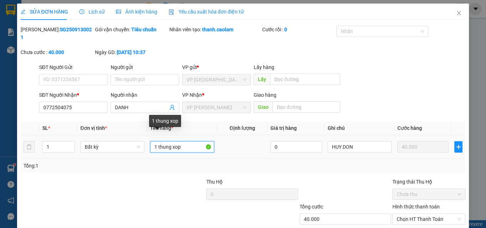
click at [182, 141] on input "1 thung xop" at bounding box center [182, 146] width 64 height 11
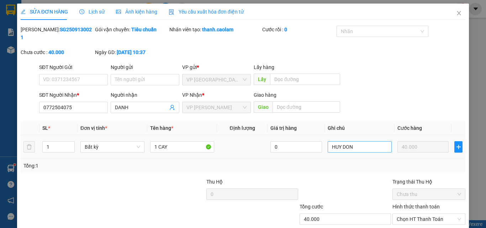
drag, startPoint x: 433, startPoint y: 209, endPoint x: 366, endPoint y: 105, distance: 123.2
click at [368, 110] on div "Total Paid Fee 0 Total UnPaid Fee 40.000 Cash Collection Total Fee Mã ĐH: SG250…" at bounding box center [243, 142] width 445 height 233
click at [365, 141] on input "HUY DON" at bounding box center [360, 146] width 64 height 11
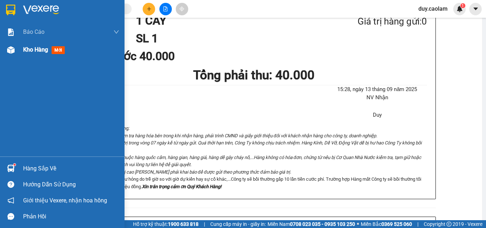
click at [31, 48] on span "Kho hàng" at bounding box center [35, 49] width 25 height 7
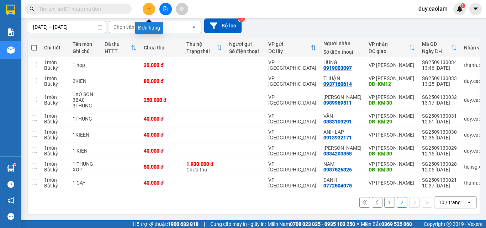
click at [147, 6] on button at bounding box center [149, 9] width 12 height 12
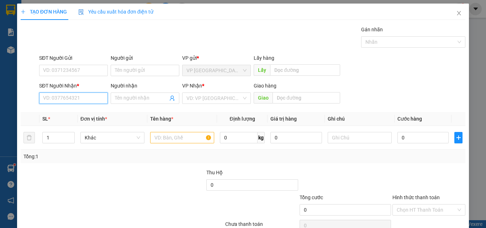
click at [60, 98] on input "SĐT Người Nhận *" at bounding box center [73, 98] width 69 height 11
drag, startPoint x: 73, startPoint y: 100, endPoint x: 87, endPoint y: 100, distance: 14.2
click at [74, 100] on input "154" at bounding box center [73, 98] width 69 height 11
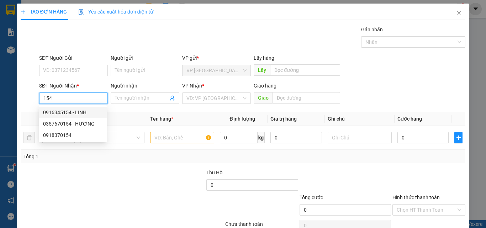
click at [81, 112] on div "0916345154 - LINH" at bounding box center [72, 113] width 59 height 8
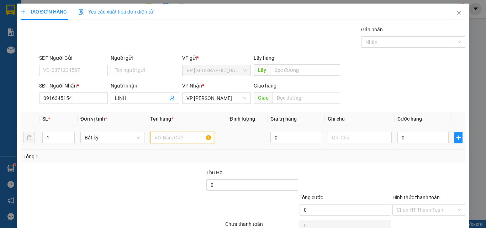
click at [170, 136] on input "text" at bounding box center [182, 137] width 64 height 11
click at [404, 142] on input "0" at bounding box center [423, 137] width 51 height 11
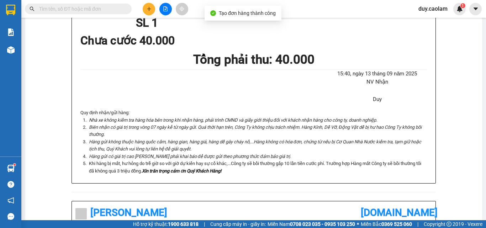
click at [145, 10] on button at bounding box center [149, 9] width 12 height 12
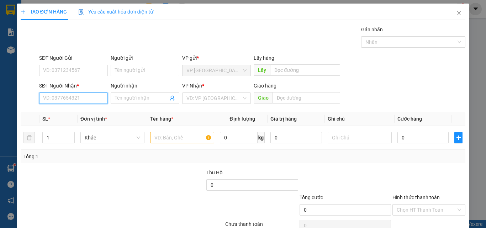
click at [59, 96] on input "SĐT Người Nhận *" at bounding box center [73, 98] width 69 height 11
click at [70, 114] on div "0987050131 - BẢO" at bounding box center [72, 113] width 59 height 8
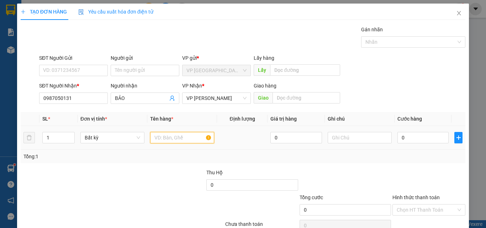
click at [194, 140] on input "text" at bounding box center [182, 137] width 64 height 11
click at [416, 139] on input "0" at bounding box center [423, 137] width 51 height 11
drag, startPoint x: 420, startPoint y: 204, endPoint x: 414, endPoint y: 192, distance: 13.2
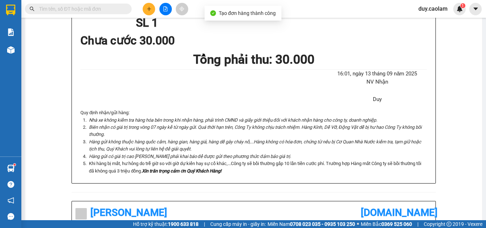
drag, startPoint x: 263, startPoint y: 36, endPoint x: 263, endPoint y: 41, distance: 5.0
click at [151, 13] on button at bounding box center [149, 9] width 12 height 12
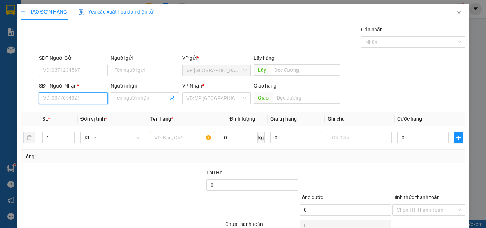
click at [74, 98] on input "SĐT Người Nhận *" at bounding box center [73, 98] width 69 height 11
click at [73, 99] on input "604" at bounding box center [73, 98] width 69 height 11
click at [73, 109] on div "0973723604 - DƯƠNG" at bounding box center [72, 113] width 59 height 8
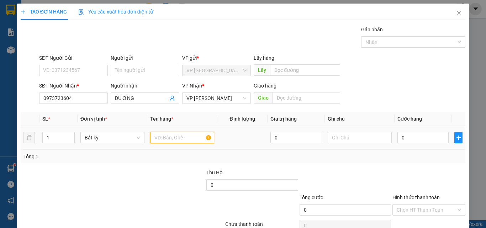
click at [165, 137] on input "text" at bounding box center [182, 137] width 64 height 11
click at [421, 136] on input "0" at bounding box center [423, 137] width 51 height 11
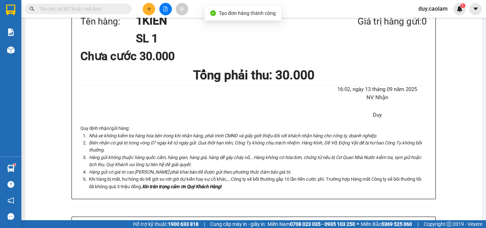
click at [96, 10] on input "text" at bounding box center [81, 9] width 84 height 8
click at [90, 8] on input "text" at bounding box center [81, 9] width 84 height 8
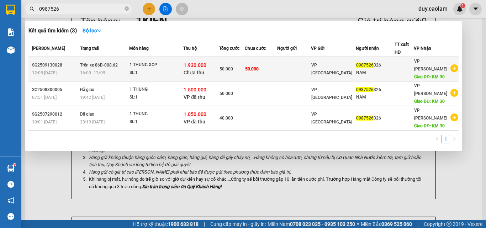
click at [169, 68] on div "1 THUNG XOP" at bounding box center [156, 65] width 53 height 8
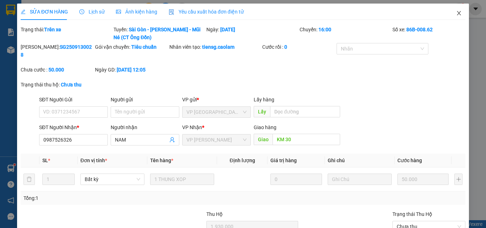
click at [456, 13] on icon "close" at bounding box center [459, 13] width 6 height 6
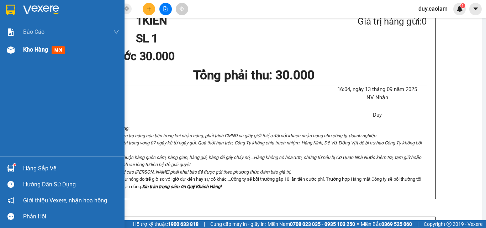
click at [43, 52] on span "Kho hàng" at bounding box center [35, 49] width 25 height 7
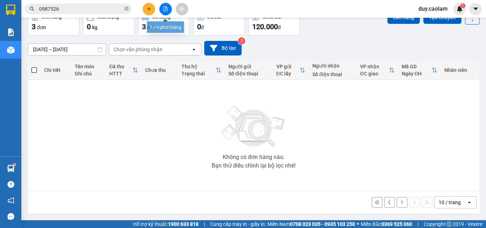
click at [166, 9] on icon "file-add" at bounding box center [165, 8] width 5 height 5
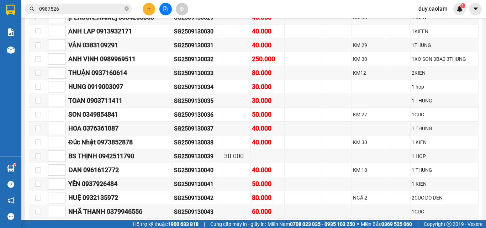
click at [37, 6] on input "checkbox" at bounding box center [38, 4] width 6 height 6
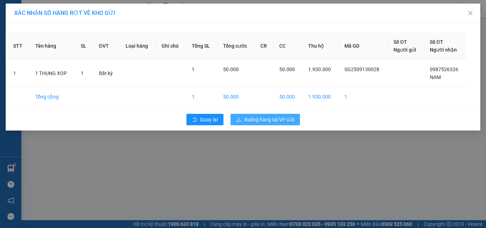
click at [262, 119] on span "Xuống hàng tại VP Gửi" at bounding box center [269, 120] width 50 height 8
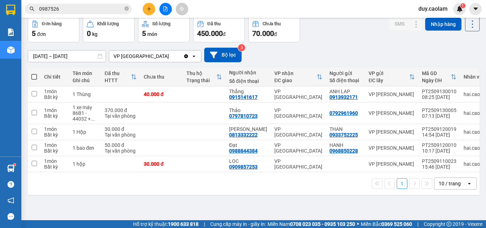
click at [47, 9] on button "Kho gửi" at bounding box center [42, -1] width 29 height 17
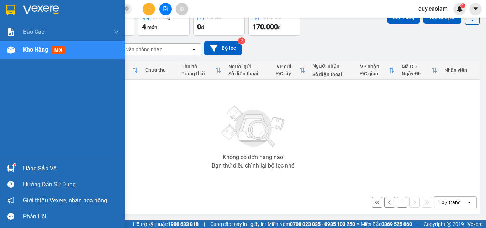
click at [42, 54] on div "Kho hàng mới" at bounding box center [45, 49] width 44 height 9
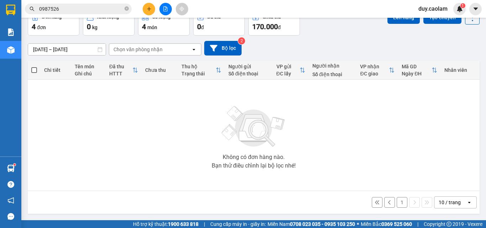
click at [397, 201] on button "1" at bounding box center [402, 202] width 11 height 11
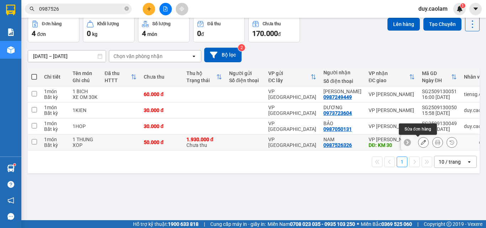
click at [421, 143] on icon at bounding box center [423, 142] width 5 height 5
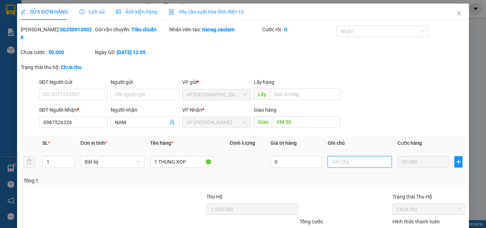
click at [350, 156] on input "text" at bounding box center [360, 161] width 64 height 11
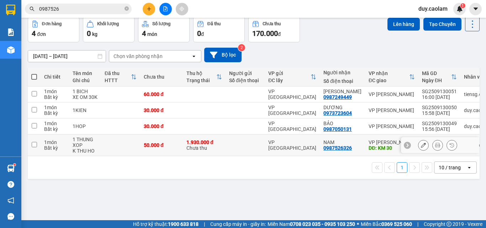
click at [35, 147] on input "checkbox" at bounding box center [34, 144] width 5 height 5
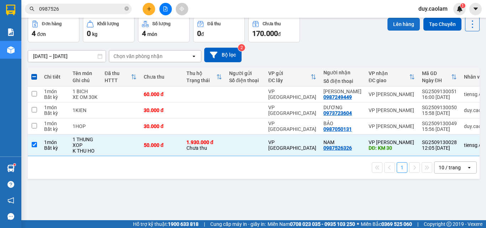
click at [401, 31] on button "Lên hàng" at bounding box center [404, 24] width 32 height 13
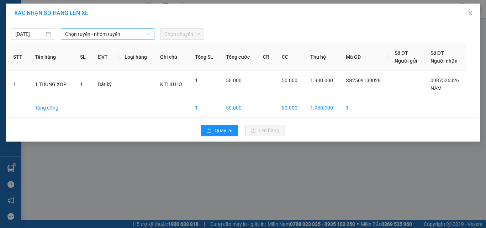
click at [101, 33] on span "Chọn tuyến - nhóm tuyến" at bounding box center [107, 34] width 85 height 11
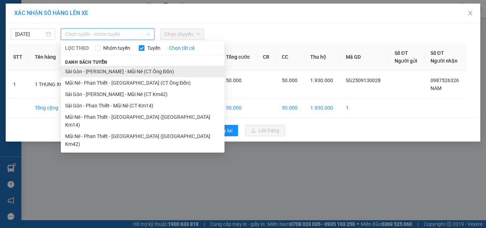
click at [130, 73] on li "Sài Gòn - Phan Thiết - Mũi Né (CT Ông Đồn)" at bounding box center [143, 71] width 164 height 11
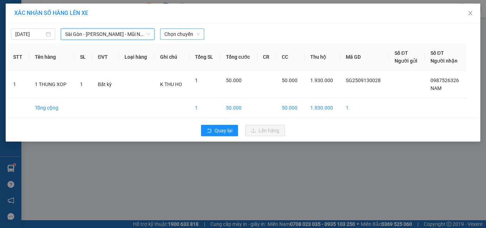
click at [186, 37] on span "Chọn chuyến" at bounding box center [182, 34] width 36 height 11
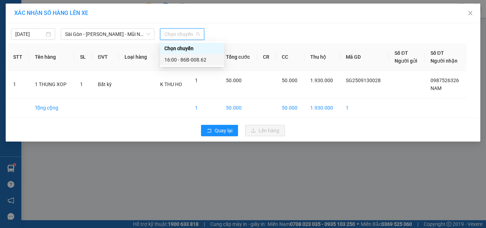
click at [186, 62] on div "16:00 - 86B-008.62" at bounding box center [192, 60] width 56 height 8
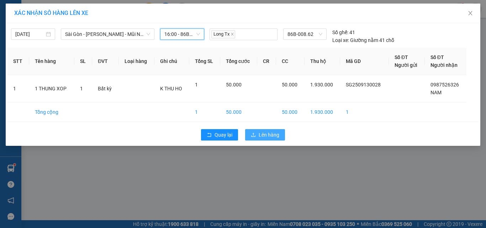
click at [267, 137] on span "Lên hàng" at bounding box center [269, 135] width 21 height 8
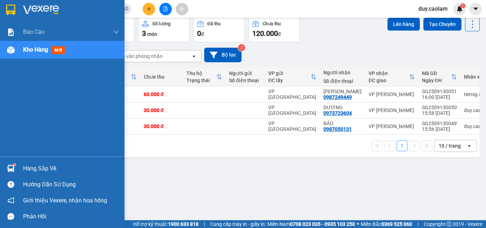
drag, startPoint x: 22, startPoint y: 53, endPoint x: 50, endPoint y: 50, distance: 28.3
click at [23, 53] on div "Kho hàng mới" at bounding box center [62, 50] width 125 height 18
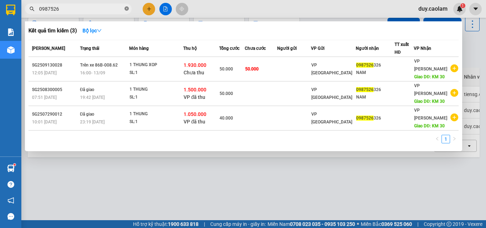
click at [126, 11] on icon "close-circle" at bounding box center [127, 8] width 4 height 4
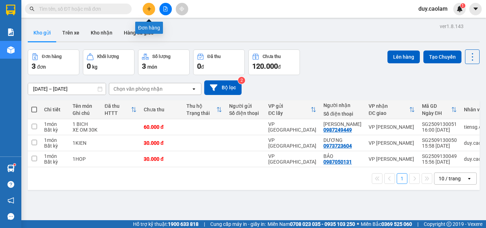
click at [147, 6] on icon "plus" at bounding box center [149, 8] width 5 height 5
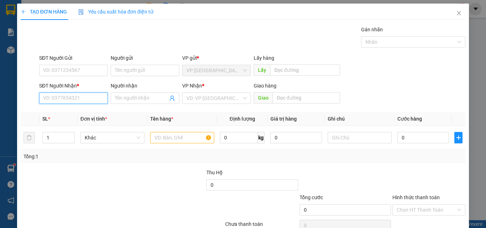
click at [77, 97] on input "SĐT Người Nhận *" at bounding box center [73, 98] width 69 height 11
click at [68, 115] on div "0917192729 - [PERSON_NAME]" at bounding box center [78, 113] width 70 height 8
type input "0917192729"
type input "DUY"
type input "KM 34"
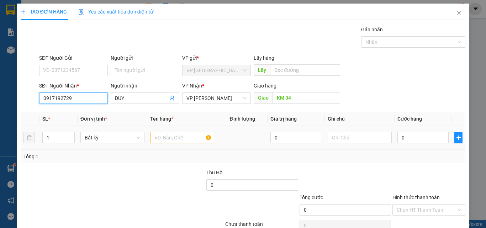
type input "0917192729"
click at [179, 136] on input "text" at bounding box center [182, 137] width 64 height 11
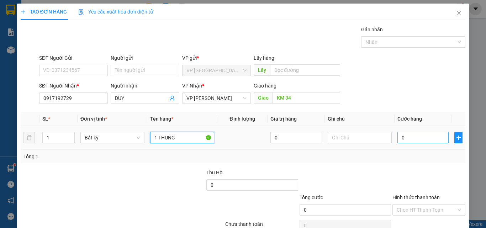
type input "1 THUNG"
click at [411, 134] on input "0" at bounding box center [423, 137] width 51 height 11
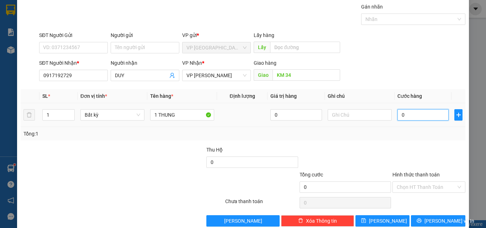
scroll to position [35, 0]
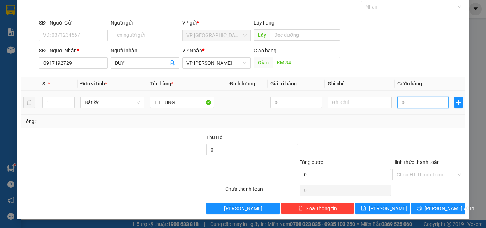
click at [418, 104] on input "0" at bounding box center [423, 102] width 51 height 11
type input "03"
type input "3"
type input "030"
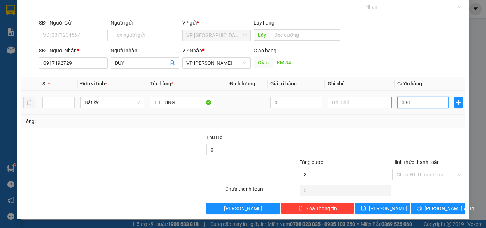
type input "30"
type input "0.300"
type input "300"
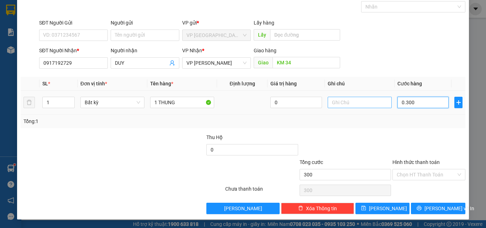
type input "03.000"
type input "3.000"
type input "030.000"
type input "30.000"
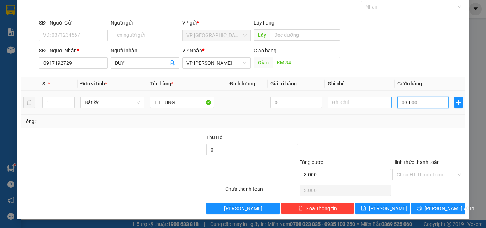
type input "30.000"
drag, startPoint x: 415, startPoint y: 160, endPoint x: 416, endPoint y: 166, distance: 6.6
click at [415, 160] on label "Hình thức thanh toán" at bounding box center [416, 162] width 47 height 6
click at [415, 169] on input "Hình thức thanh toán" at bounding box center [426, 174] width 59 height 11
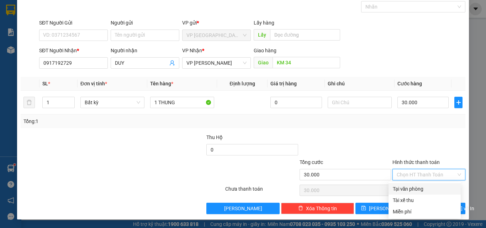
click at [412, 185] on div "Tại văn phòng" at bounding box center [425, 188] width 72 height 11
type input "0"
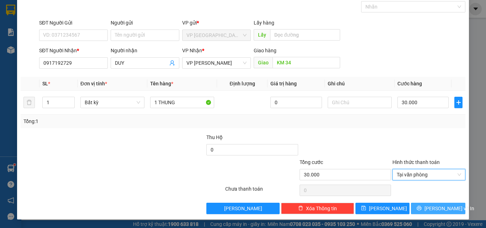
click at [422, 206] on icon "printer" at bounding box center [419, 208] width 5 height 5
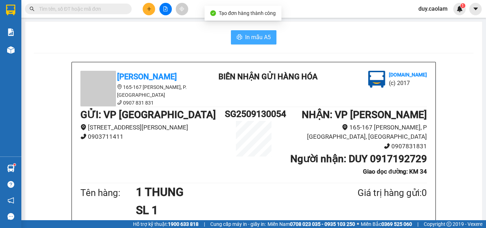
drag, startPoint x: 239, startPoint y: 37, endPoint x: 258, endPoint y: 39, distance: 18.9
click at [241, 37] on button "In mẫu A5" at bounding box center [254, 37] width 46 height 14
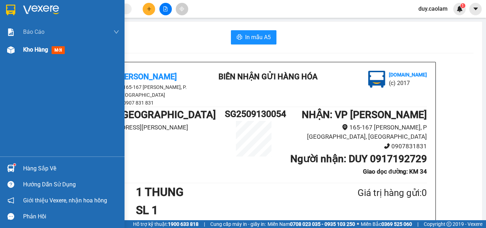
click at [17, 54] on div at bounding box center [11, 50] width 12 height 12
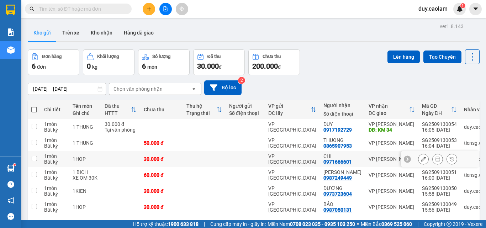
scroll to position [33, 0]
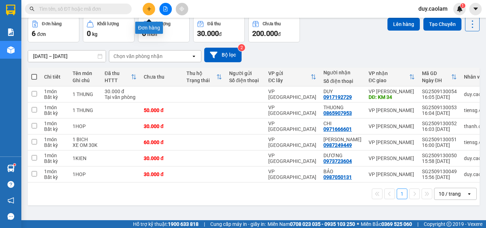
click at [146, 6] on button at bounding box center [149, 9] width 12 height 12
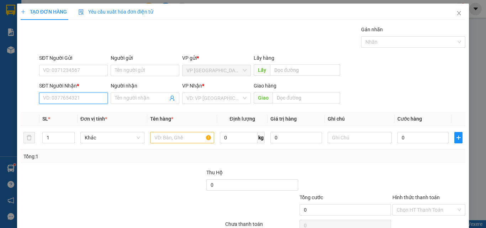
click at [65, 95] on input "SĐT Người Nhận *" at bounding box center [73, 98] width 69 height 11
click at [84, 100] on input "824" at bounding box center [73, 98] width 69 height 11
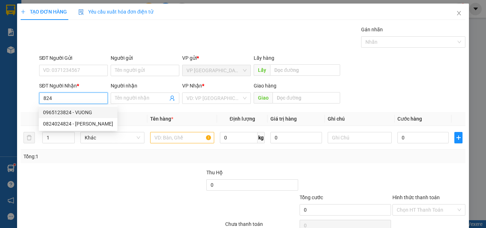
click at [77, 116] on div "0965123824 - VUONG" at bounding box center [78, 113] width 70 height 8
type input "0965123824"
type input "VUONG"
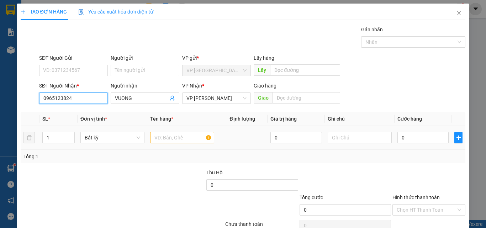
type input "0965123824"
click at [186, 140] on input "text" at bounding box center [182, 137] width 64 height 11
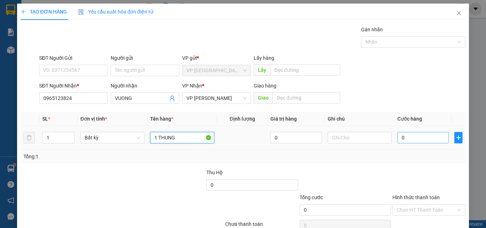
type input "1 THUNG"
click at [406, 141] on input "0" at bounding box center [423, 137] width 51 height 11
type input "3"
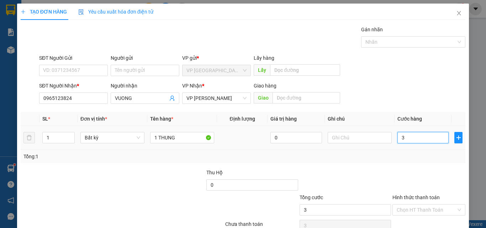
type input "30"
type input "300"
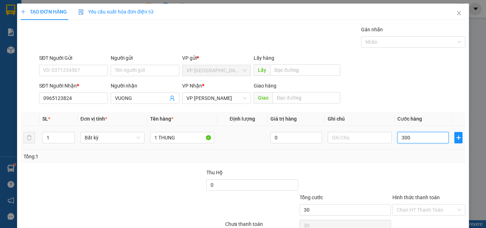
type input "300"
type input "3.000"
type input "30.000"
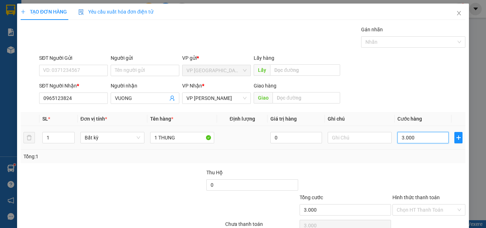
type input "30.000"
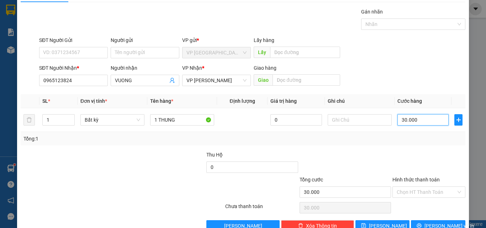
scroll to position [35, 0]
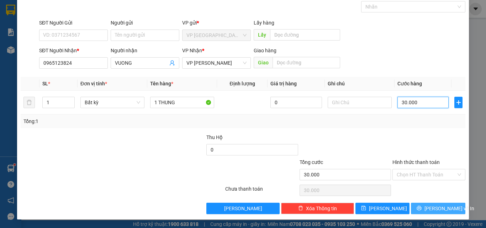
type input "30.000"
click at [421, 208] on icon "printer" at bounding box center [419, 208] width 5 height 5
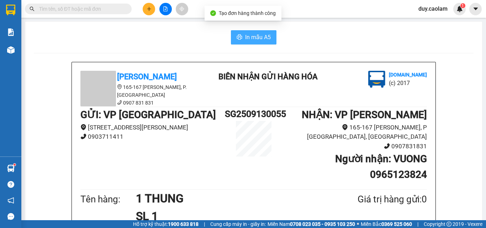
click at [265, 39] on span "In mẫu A5" at bounding box center [258, 37] width 26 height 9
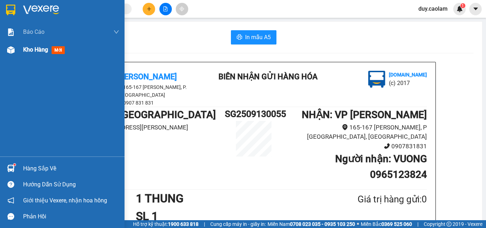
click at [19, 50] on div "Kho hàng mới" at bounding box center [62, 50] width 125 height 18
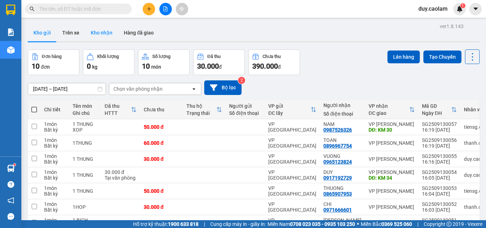
click at [100, 36] on button "Kho nhận" at bounding box center [101, 32] width 33 height 17
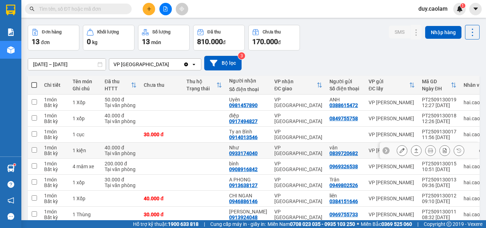
scroll to position [36, 0]
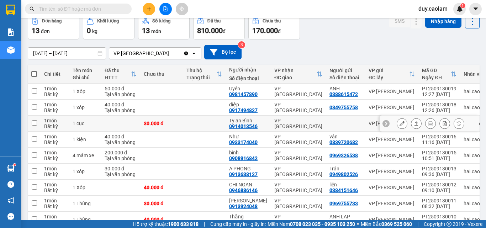
click at [400, 122] on icon at bounding box center [402, 123] width 5 height 5
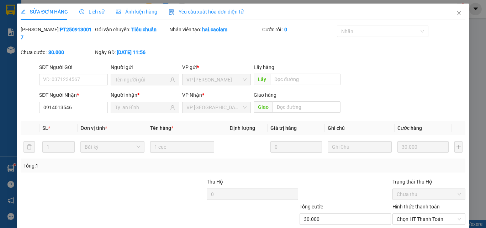
type input "0914013546"
type input "Ty an Bình"
type input "30.000"
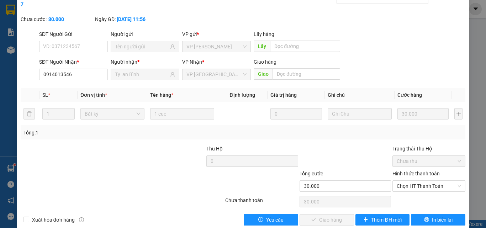
click at [424, 171] on label "Hình thức thanh toán" at bounding box center [416, 174] width 47 height 6
click at [424, 181] on input "Hình thức thanh toán" at bounding box center [426, 186] width 59 height 11
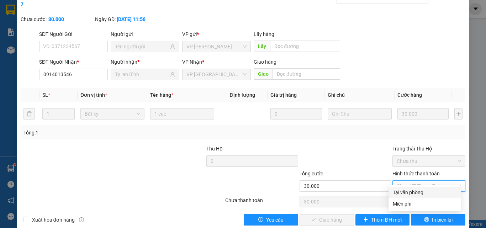
click at [418, 189] on div "Tại văn phòng" at bounding box center [425, 193] width 64 height 8
type input "0"
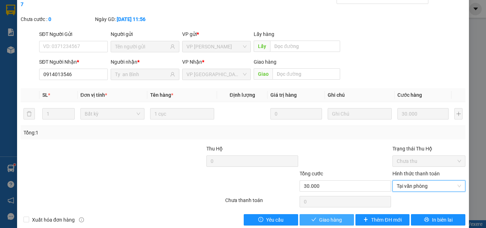
click at [327, 216] on span "Giao hàng" at bounding box center [330, 220] width 23 height 8
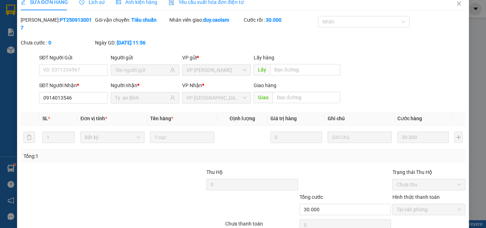
scroll to position [0, 0]
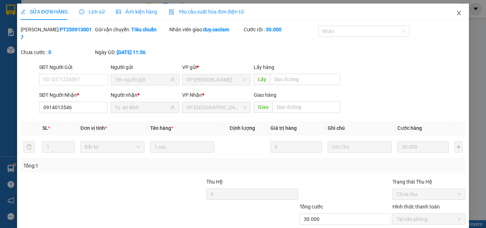
click at [457, 13] on icon "close" at bounding box center [459, 13] width 4 height 4
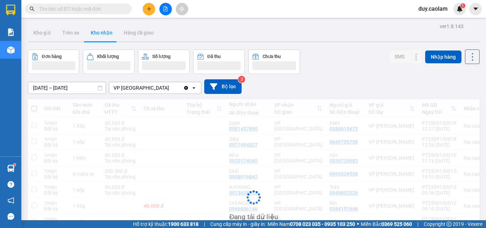
click at [148, 12] on button at bounding box center [149, 9] width 12 height 12
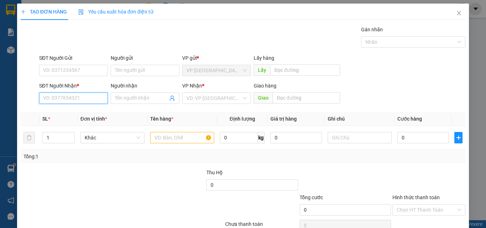
click at [71, 100] on input "SĐT Người Nhận *" at bounding box center [73, 98] width 69 height 11
click at [68, 98] on input "228" at bounding box center [73, 98] width 69 height 11
click at [83, 112] on div "0968850228 - HANH" at bounding box center [72, 113] width 59 height 8
type input "0968850228"
type input "HANH"
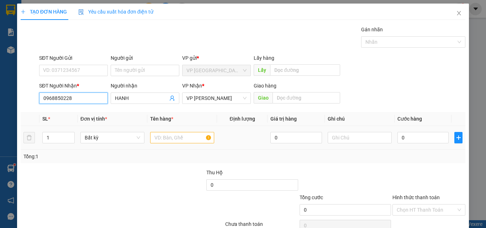
type input "0968850228"
click at [173, 138] on input "text" at bounding box center [182, 137] width 64 height 11
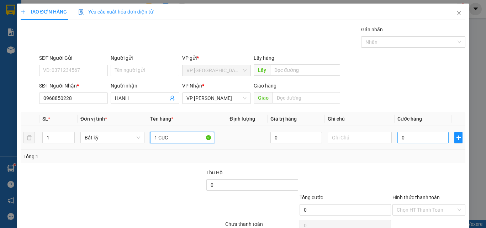
type input "1 CUC"
click at [414, 133] on input "0" at bounding box center [423, 137] width 51 height 11
type input "7"
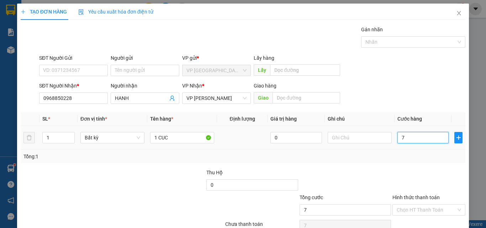
type input "70"
type input "700"
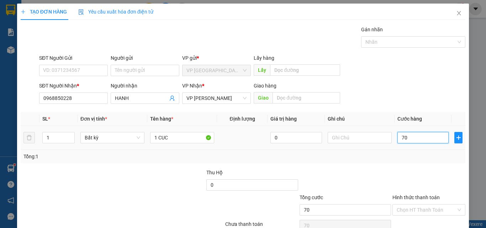
type input "700"
type input "7.000"
type input "70.000"
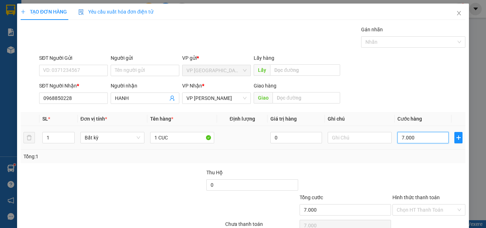
type input "70.000"
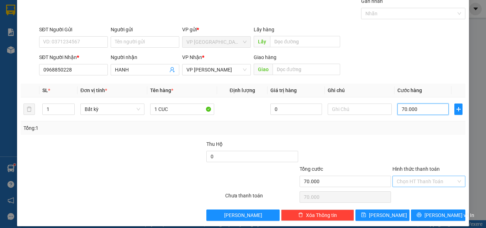
scroll to position [35, 0]
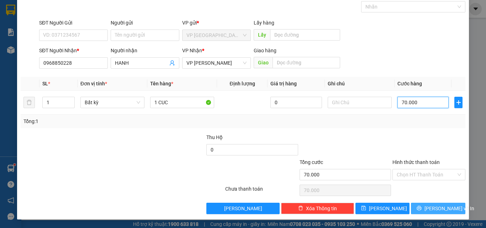
type input "70.000"
click at [426, 210] on button "[PERSON_NAME] và In" at bounding box center [438, 208] width 54 height 11
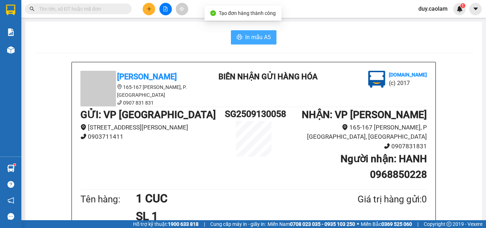
click at [252, 34] on span "In mẫu A5" at bounding box center [258, 37] width 26 height 9
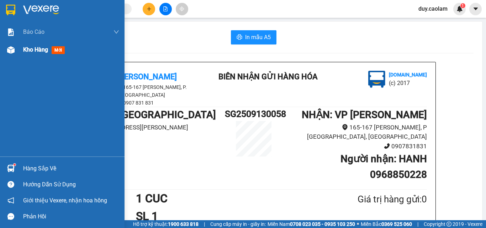
click at [24, 52] on div "Kho hàng mới" at bounding box center [62, 50] width 125 height 18
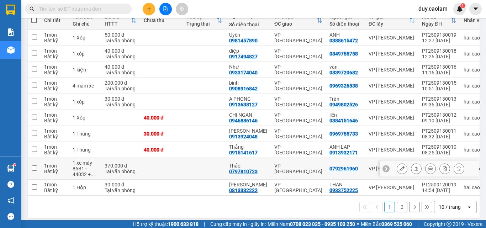
scroll to position [97, 0]
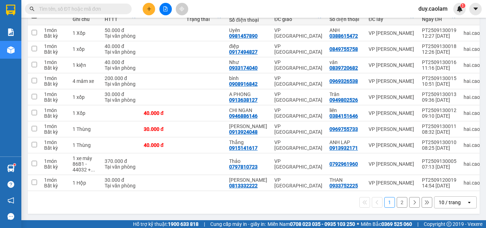
click at [397, 202] on button "2" at bounding box center [402, 202] width 11 height 11
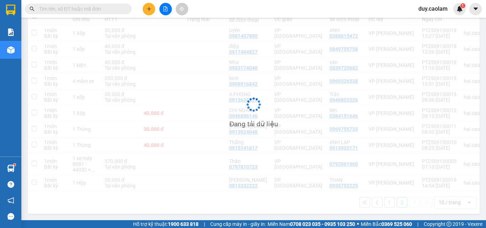
scroll to position [33, 0]
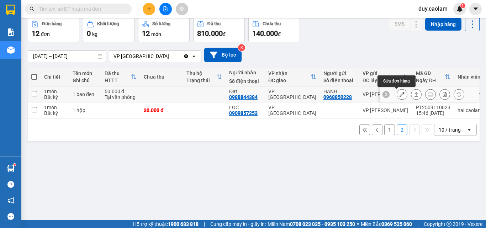
click at [400, 95] on icon at bounding box center [402, 94] width 5 height 5
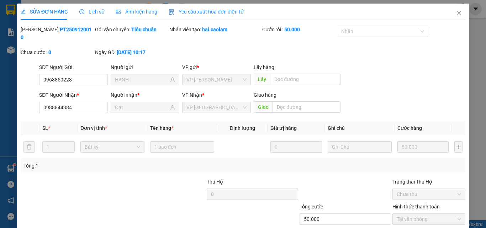
type input "0968850228"
type input "HANH"
type input "0988844384"
type input "Đạt"
type input "50.000"
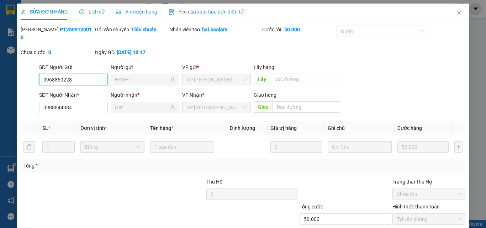
scroll to position [37, 0]
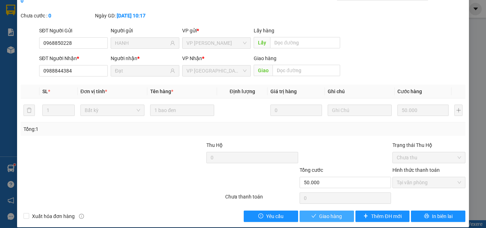
click at [328, 212] on span "Giao hàng" at bounding box center [330, 216] width 23 height 8
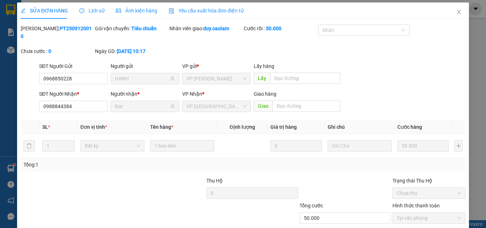
scroll to position [0, 0]
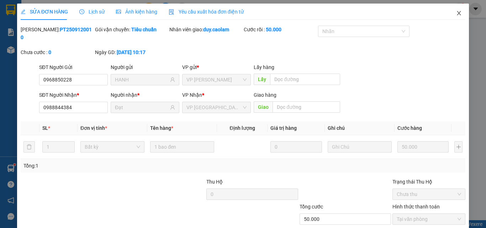
click at [456, 15] on icon "close" at bounding box center [459, 13] width 6 height 6
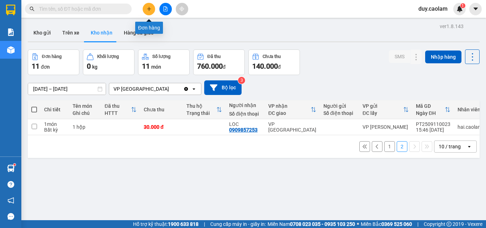
click at [153, 9] on button at bounding box center [149, 9] width 12 height 12
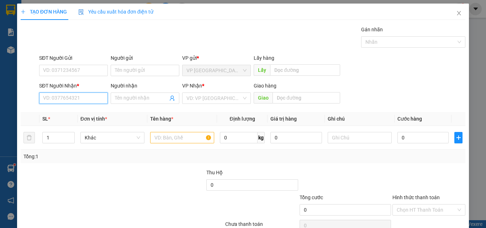
click at [77, 100] on input "SĐT Người Nhận *" at bounding box center [73, 98] width 69 height 11
click at [67, 110] on div "0708260239 - VY" at bounding box center [72, 113] width 59 height 8
type input "0708260239"
type input "VY"
type input "0708260239"
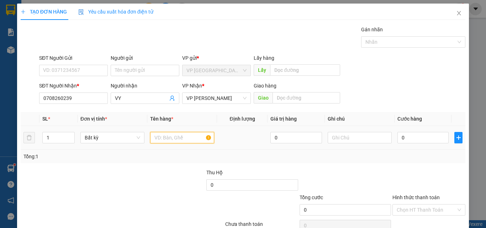
click at [185, 137] on input "text" at bounding box center [182, 137] width 64 height 11
click at [156, 137] on input "12THUNG" at bounding box center [182, 137] width 64 height 11
type input "2THUNG"
click at [407, 131] on div "0" at bounding box center [423, 138] width 51 height 14
click at [406, 140] on input "0" at bounding box center [423, 137] width 51 height 11
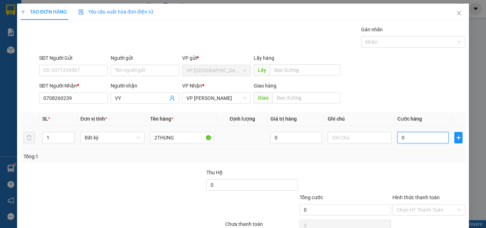
type input "1"
type input "12"
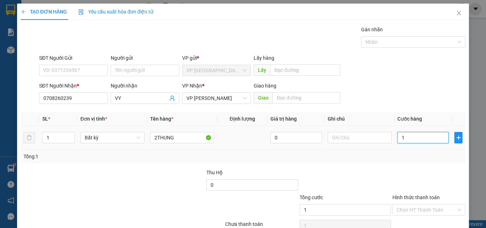
type input "12"
type input "120"
type input "1.200"
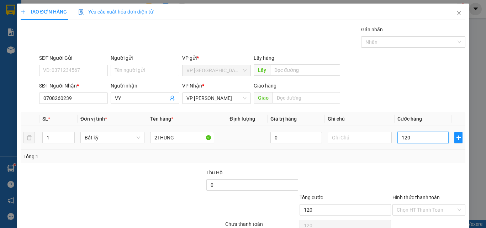
type input "1.200"
type input "12.000"
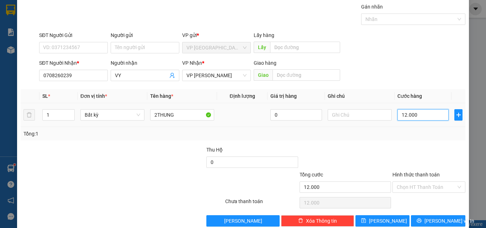
scroll to position [35, 0]
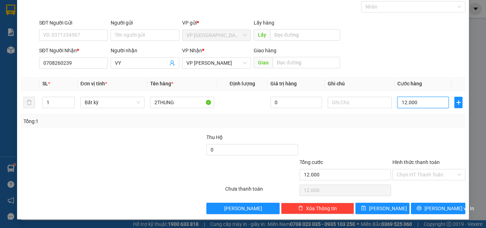
type input "120.000"
drag, startPoint x: 435, startPoint y: 209, endPoint x: 421, endPoint y: 183, distance: 28.8
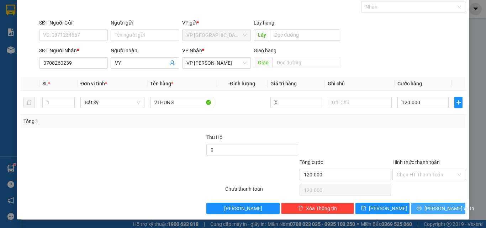
click at [435, 208] on span "[PERSON_NAME] và In" at bounding box center [450, 209] width 50 height 8
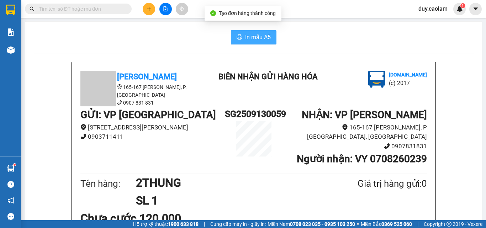
drag, startPoint x: 258, startPoint y: 37, endPoint x: 264, endPoint y: 42, distance: 8.1
click at [258, 37] on span "In mẫu A5" at bounding box center [258, 37] width 26 height 9
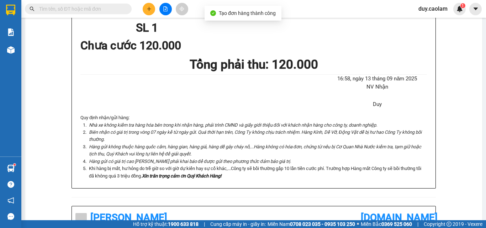
scroll to position [178, 0]
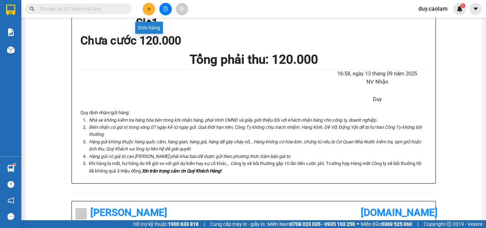
click at [145, 7] on button at bounding box center [149, 9] width 12 height 12
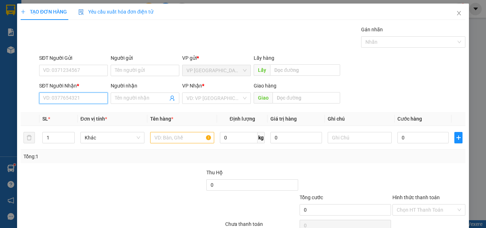
click at [81, 97] on input "SĐT Người Nhận *" at bounding box center [73, 98] width 69 height 11
click at [81, 97] on input "097" at bounding box center [73, 98] width 69 height 11
click at [80, 98] on input "097" at bounding box center [73, 98] width 69 height 11
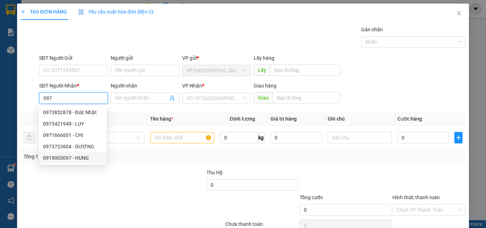
click at [69, 156] on div "0919003097 - HUNG" at bounding box center [72, 158] width 59 height 8
type input "0919003097"
type input "HUNG"
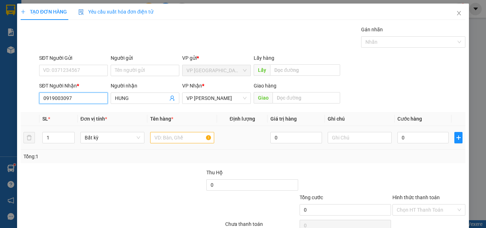
type input "0919003097"
click at [179, 137] on input "text" at bounding box center [182, 137] width 64 height 11
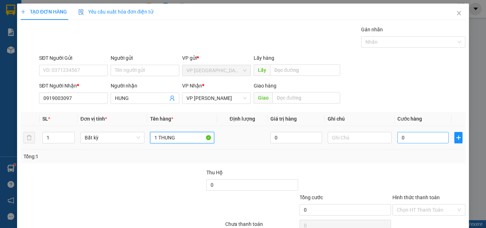
type input "1 THUNG"
click at [412, 136] on input "0" at bounding box center [423, 137] width 51 height 11
type input "3"
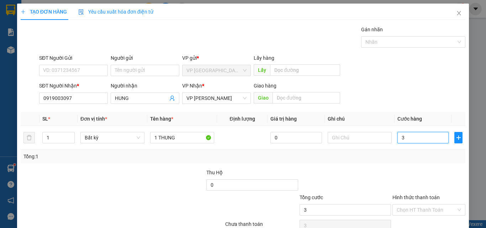
type input "30"
type input "300"
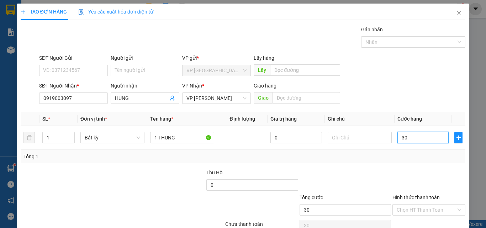
type input "300"
type input "3.000"
type input "30.000"
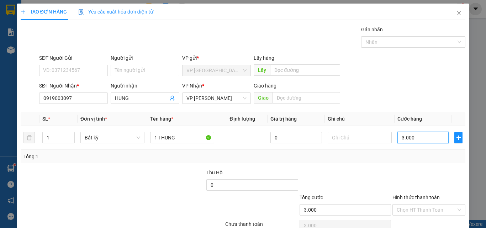
type input "30.000"
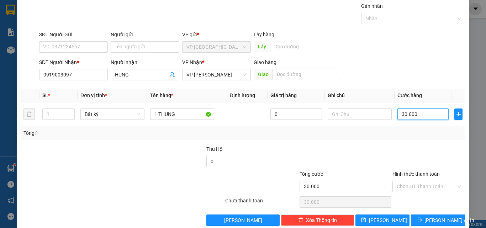
scroll to position [35, 0]
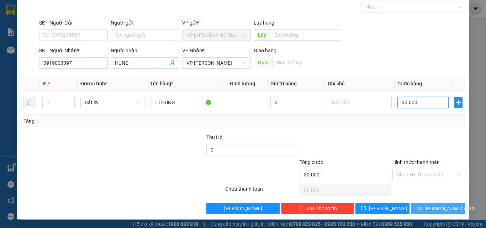
type input "30.000"
click at [432, 209] on span "[PERSON_NAME] và In" at bounding box center [450, 209] width 50 height 8
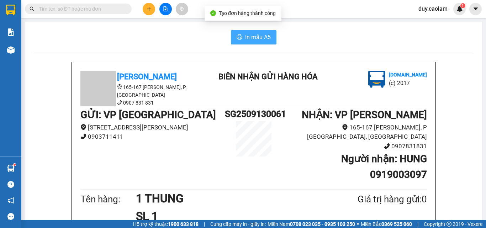
click at [259, 41] on span "In mẫu A5" at bounding box center [258, 37] width 26 height 9
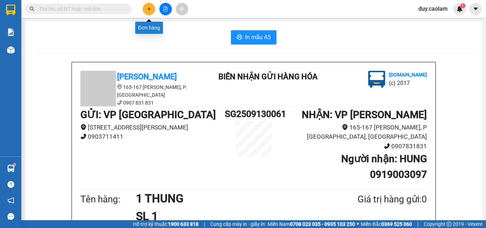
click at [149, 9] on icon "plus" at bounding box center [149, 9] width 0 height 4
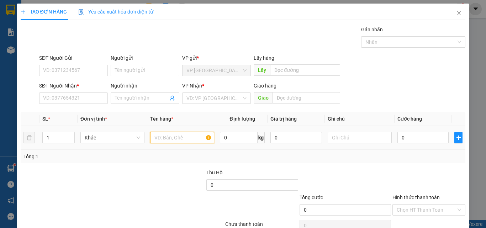
click at [168, 137] on input "text" at bounding box center [182, 137] width 64 height 11
type input "1 KIEN"
click at [404, 141] on input "0" at bounding box center [423, 137] width 51 height 11
type input "5"
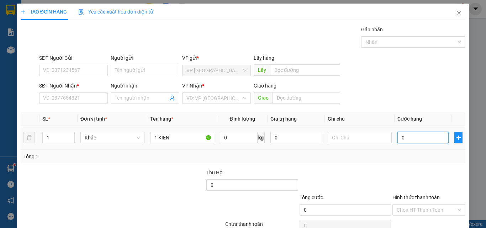
type input "5"
type input "50"
type input "500"
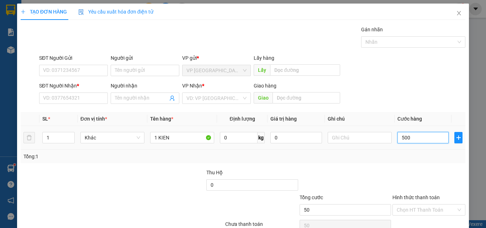
type input "500"
type input "5.000"
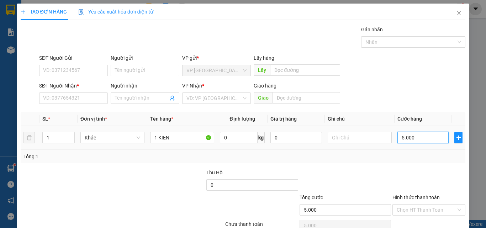
type input "50.000"
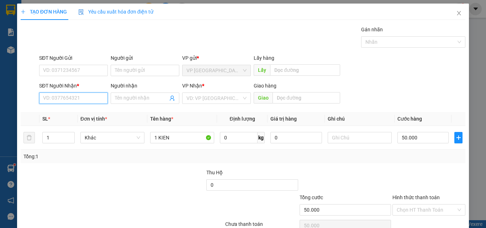
click at [86, 100] on input "SĐT Người Nhận *" at bounding box center [73, 98] width 69 height 11
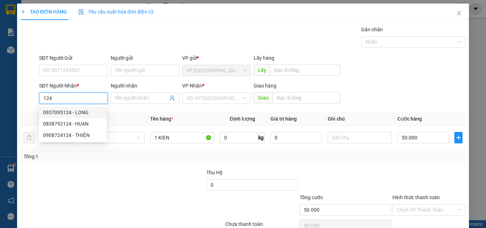
click at [72, 112] on div "0937095124 - LONG" at bounding box center [72, 113] width 59 height 8
type input "0937095124"
type input "LONG"
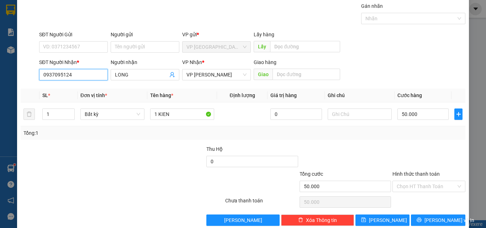
scroll to position [35, 0]
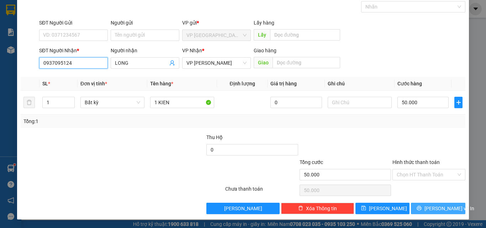
type input "0937095124"
click at [430, 206] on span "[PERSON_NAME] và In" at bounding box center [450, 209] width 50 height 8
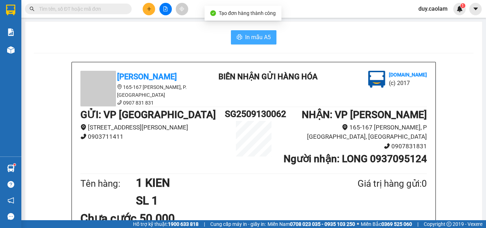
click at [258, 39] on span "In mẫu A5" at bounding box center [258, 37] width 26 height 9
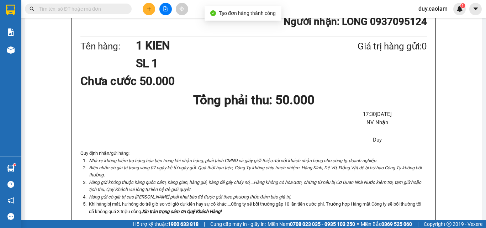
scroll to position [178, 0]
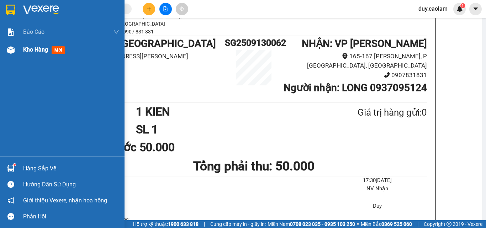
click at [11, 51] on img at bounding box center [10, 49] width 7 height 7
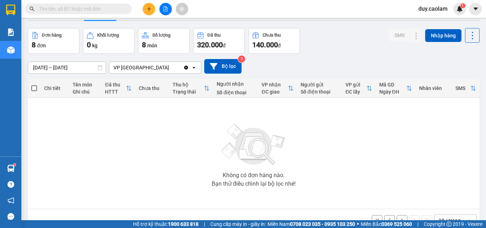
scroll to position [40, 0]
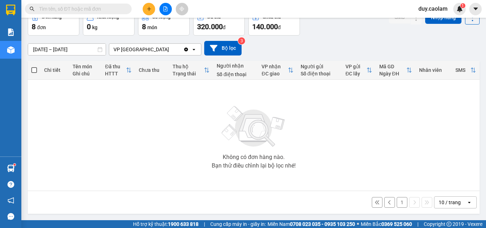
click at [397, 204] on button "1" at bounding box center [402, 202] width 11 height 11
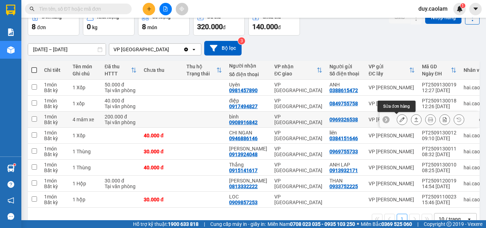
click at [400, 119] on icon at bounding box center [402, 119] width 5 height 5
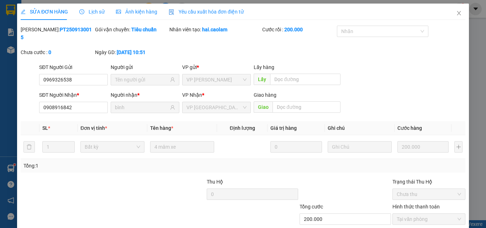
type input "0969326538"
type input "0908916842"
type input "bình"
type input "200.000"
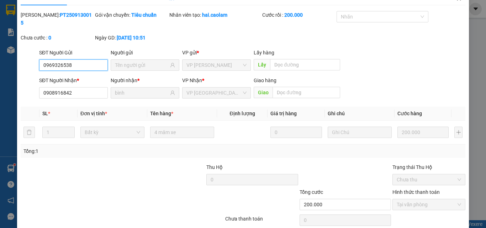
scroll to position [37, 0]
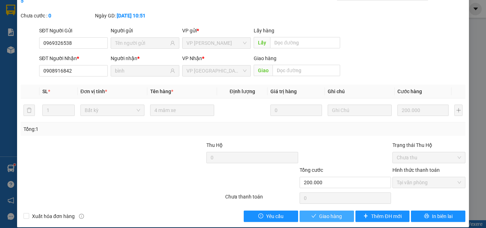
click at [332, 212] on span "Giao hàng" at bounding box center [330, 216] width 23 height 8
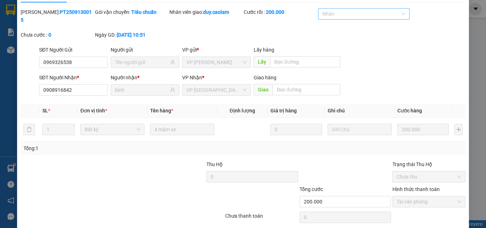
scroll to position [0, 0]
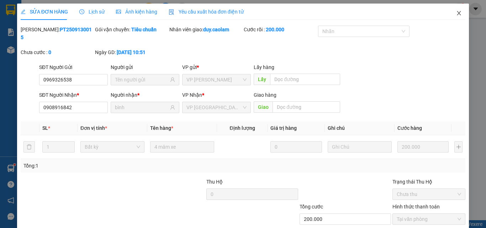
click at [456, 12] on icon "close" at bounding box center [459, 13] width 6 height 6
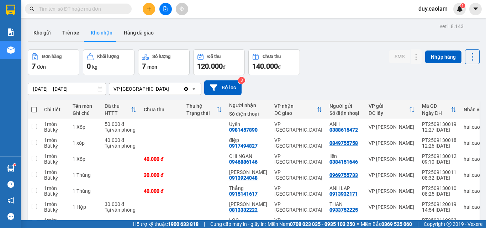
click at [149, 15] on button at bounding box center [149, 9] width 12 height 12
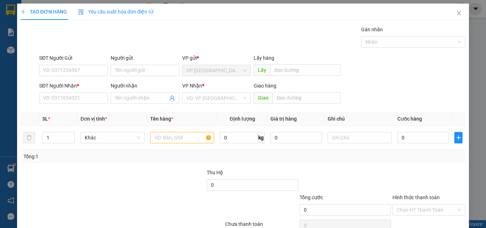
click at [149, 13] on span "Yêu cầu xuất hóa đơn điện tử" at bounding box center [115, 12] width 75 height 6
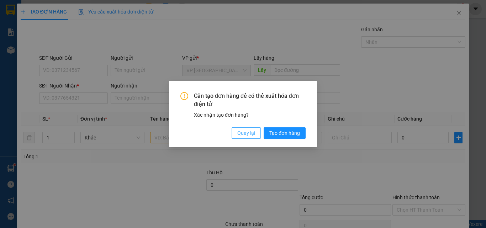
click at [248, 128] on button "Quay lại" at bounding box center [246, 132] width 29 height 11
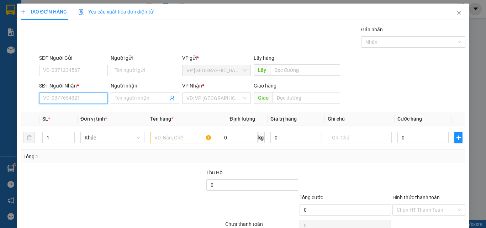
click at [79, 101] on input "SĐT Người Nhận *" at bounding box center [73, 98] width 69 height 11
drag, startPoint x: 79, startPoint y: 100, endPoint x: 63, endPoint y: 101, distance: 16.4
click at [63, 101] on input "SĐT Người Nhận *" at bounding box center [73, 98] width 69 height 11
type input "6"
click at [58, 96] on input "664" at bounding box center [73, 98] width 69 height 11
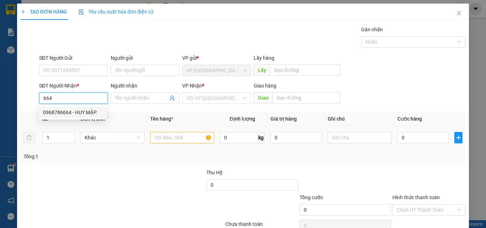
drag, startPoint x: 78, startPoint y: 111, endPoint x: 157, endPoint y: 133, distance: 82.7
click at [78, 112] on div "0968786664 - HUY MẬP" at bounding box center [72, 113] width 59 height 8
type input "0968786664"
type input "HUY MẬP"
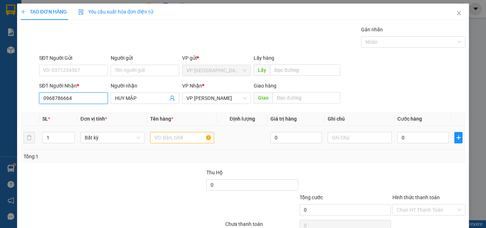
type input "0968786664"
click at [178, 142] on input "text" at bounding box center [182, 137] width 64 height 11
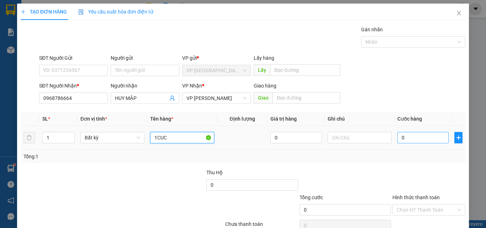
type input "1CUC"
click at [424, 138] on input "0" at bounding box center [423, 137] width 51 height 11
type input "3"
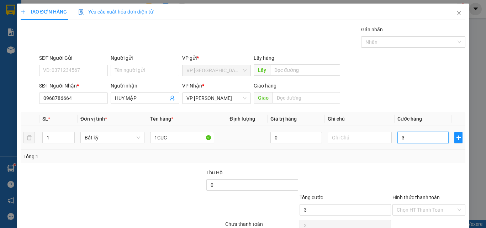
type input "30"
type input "300"
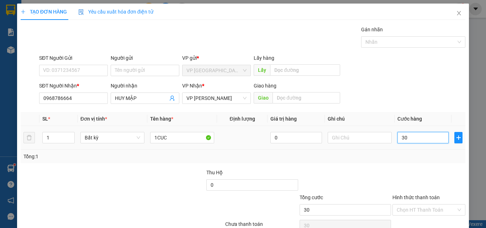
type input "300"
type input "3.000"
type input "30.000"
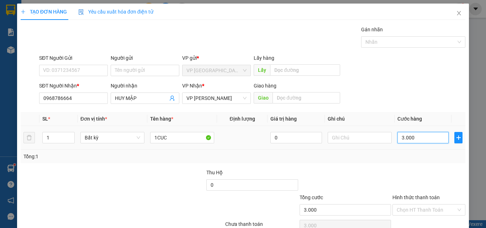
type input "30.000"
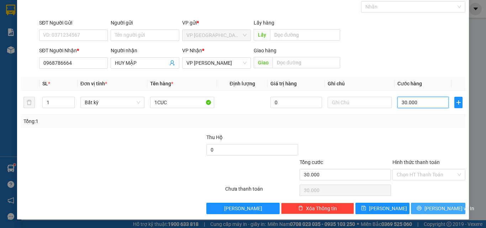
type input "30.000"
click at [421, 204] on button "[PERSON_NAME] và In" at bounding box center [438, 208] width 54 height 11
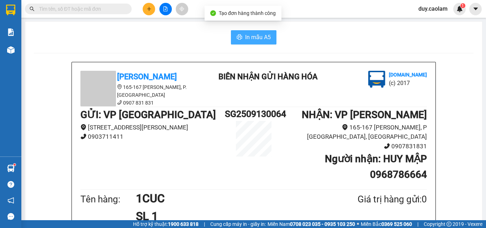
click at [266, 41] on span "In mẫu A5" at bounding box center [258, 37] width 26 height 9
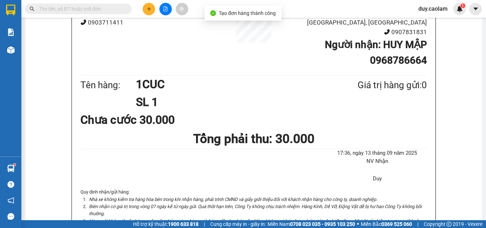
scroll to position [142, 0]
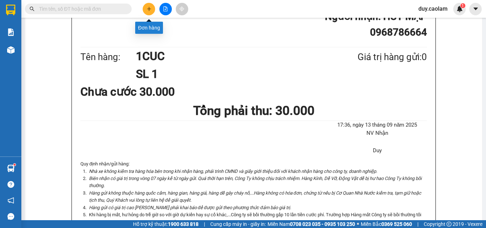
click at [146, 11] on button at bounding box center [149, 9] width 12 height 12
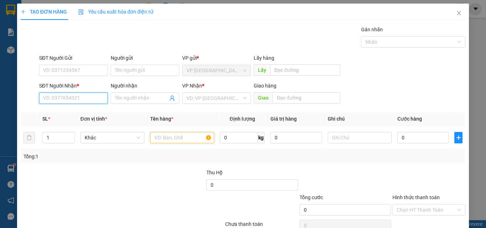
click at [84, 100] on input "SĐT Người Nhận *" at bounding box center [73, 98] width 69 height 11
type input "858"
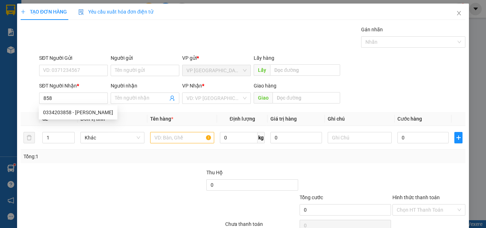
click at [96, 105] on div "0334203858 0334203858 - [PERSON_NAME]" at bounding box center [78, 112] width 79 height 14
click at [91, 114] on th "Đơn vị tính *" at bounding box center [113, 119] width 70 height 14
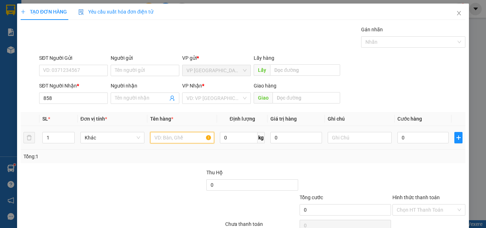
click at [168, 137] on input "text" at bounding box center [182, 137] width 64 height 11
type input "1KIEN"
click at [409, 133] on input "0" at bounding box center [423, 137] width 51 height 11
type input "4"
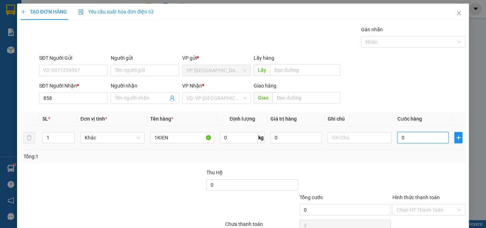
type input "4"
type input "40"
type input "400"
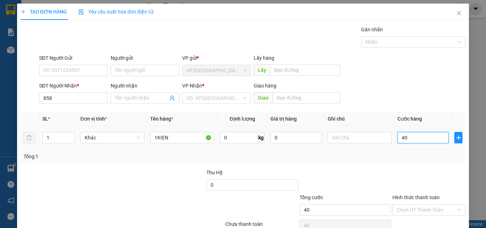
type input "400"
type input "4.000"
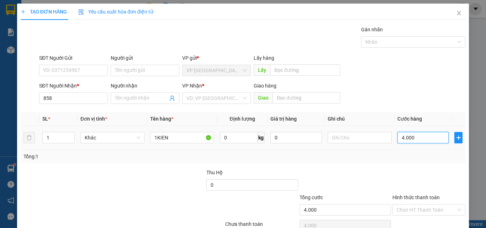
type input "40.000"
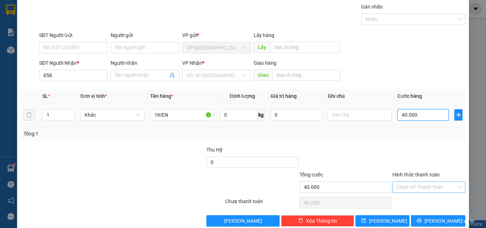
scroll to position [35, 0]
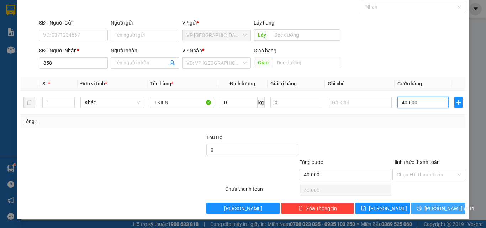
type input "40.000"
click at [422, 209] on icon "printer" at bounding box center [419, 208] width 5 height 5
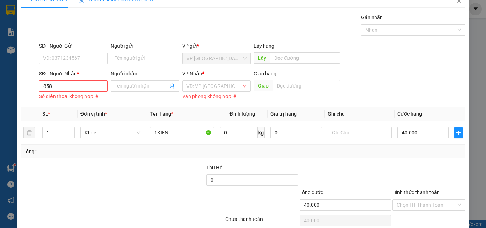
scroll to position [0, 0]
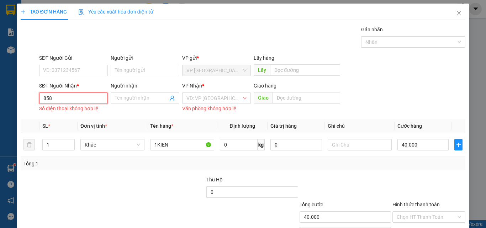
click at [79, 96] on input "858" at bounding box center [73, 98] width 69 height 11
drag, startPoint x: 81, startPoint y: 109, endPoint x: 98, endPoint y: 111, distance: 16.8
click at [82, 109] on div "0334203858 - [PERSON_NAME]" at bounding box center [78, 113] width 70 height 8
type input "0334203858"
type input "[PERSON_NAME]"
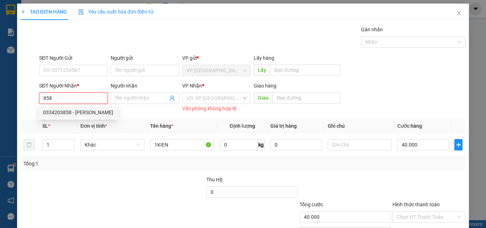
type input "KM 30"
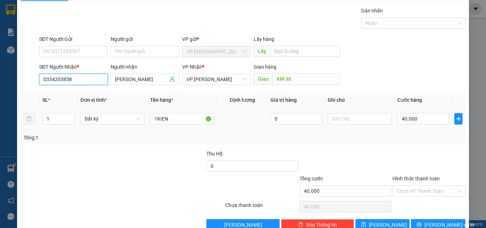
scroll to position [35, 0]
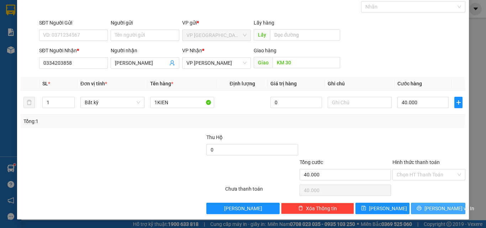
drag, startPoint x: 450, startPoint y: 212, endPoint x: 416, endPoint y: 181, distance: 45.6
click at [449, 212] on button "[PERSON_NAME] và In" at bounding box center [438, 208] width 54 height 11
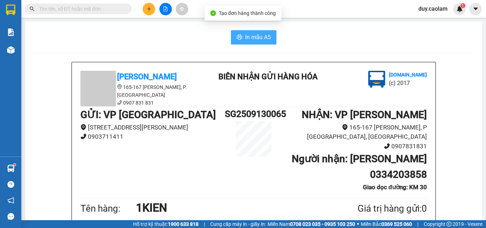
click at [257, 40] on span "In mẫu A5" at bounding box center [258, 37] width 26 height 9
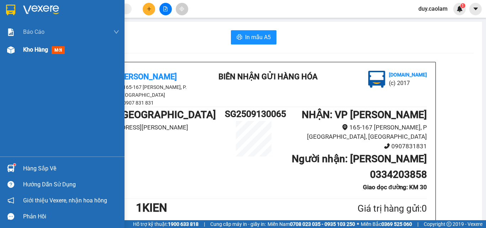
click at [16, 51] on div at bounding box center [11, 50] width 12 height 12
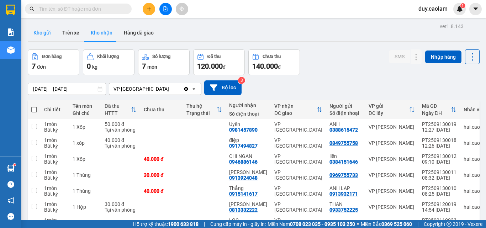
click at [43, 35] on button "Kho gửi" at bounding box center [42, 32] width 29 height 17
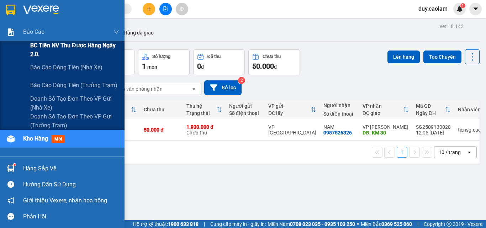
click at [37, 47] on span "BC Tiền NV thu được hàng ngày 2.0." at bounding box center [74, 50] width 89 height 18
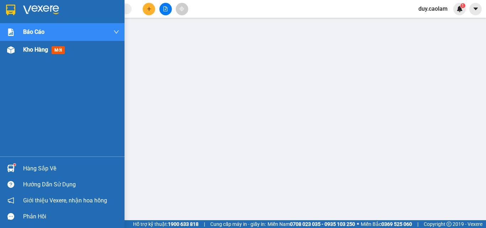
click at [44, 52] on span "Kho hàng" at bounding box center [35, 49] width 25 height 7
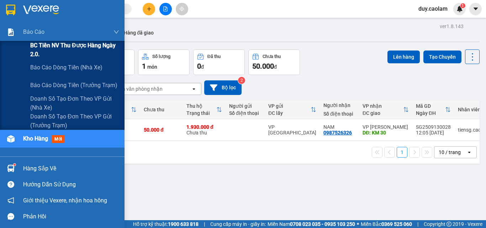
click at [36, 46] on span "BC Tiền NV thu được hàng ngày 2.0." at bounding box center [74, 50] width 89 height 18
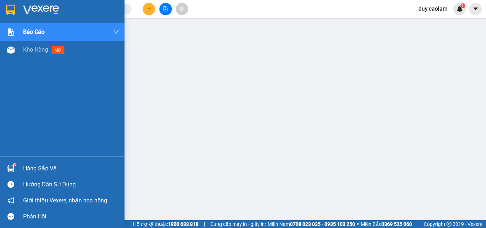
click at [16, 107] on div "Báo cáo BC Tiền NV thu được hàng ngày 2.0. Báo cáo dòng tiền (nhà xe) Báo cáo d…" at bounding box center [62, 89] width 125 height 133
click at [24, 48] on span "Kho hàng" at bounding box center [35, 49] width 25 height 7
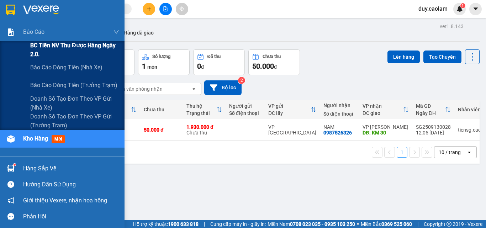
click at [58, 49] on span "BC Tiền NV thu được hàng ngày 2.0." at bounding box center [74, 50] width 89 height 18
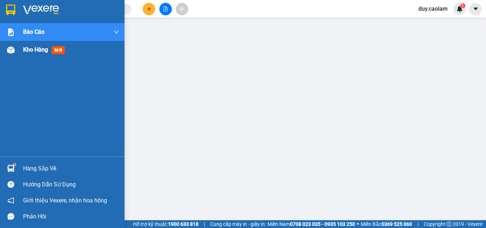
click at [30, 53] on span "Kho hàng" at bounding box center [35, 49] width 25 height 7
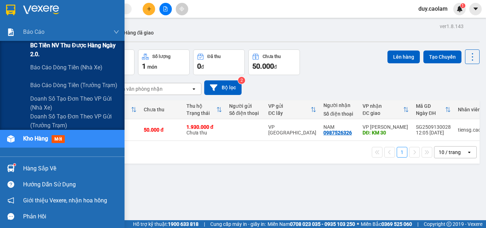
click at [33, 48] on span "BC Tiền NV thu được hàng ngày 2.0." at bounding box center [74, 50] width 89 height 18
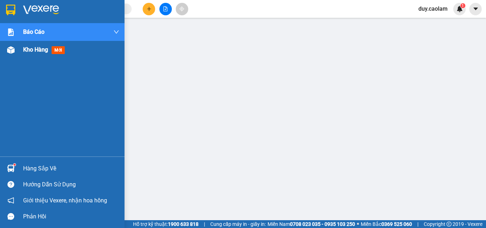
click at [41, 51] on span "Kho hàng" at bounding box center [35, 49] width 25 height 7
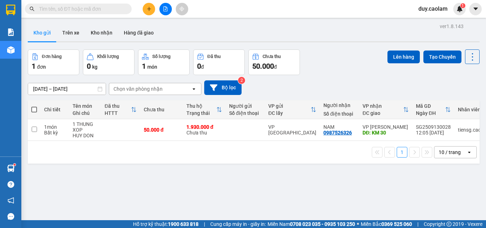
click at [48, 33] on button "Kho gửi" at bounding box center [42, 32] width 29 height 17
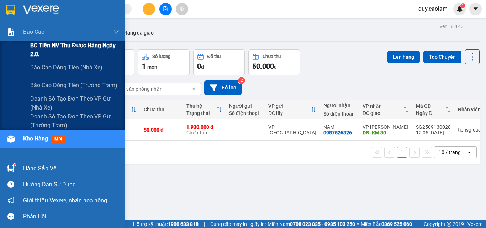
click at [35, 48] on span "BC Tiền NV thu được hàng ngày 2.0." at bounding box center [74, 50] width 89 height 18
